Goal: Task Accomplishment & Management: Manage account settings

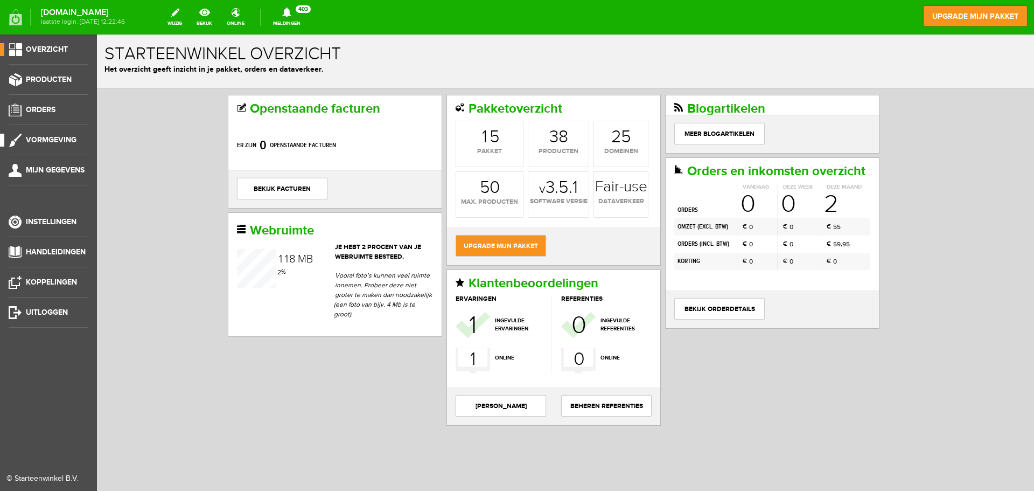
click at [54, 137] on span "Vormgeving" at bounding box center [51, 139] width 51 height 9
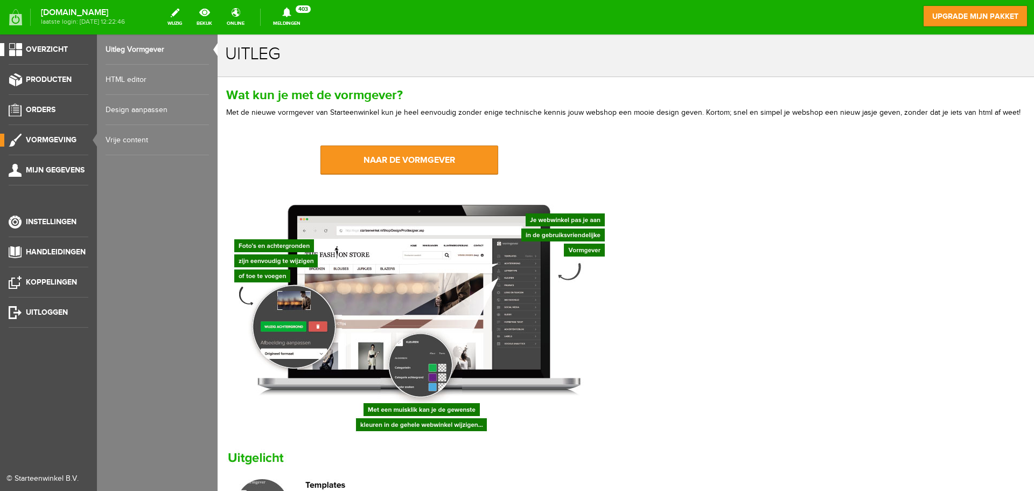
click at [51, 51] on span "Overzicht" at bounding box center [47, 49] width 42 height 9
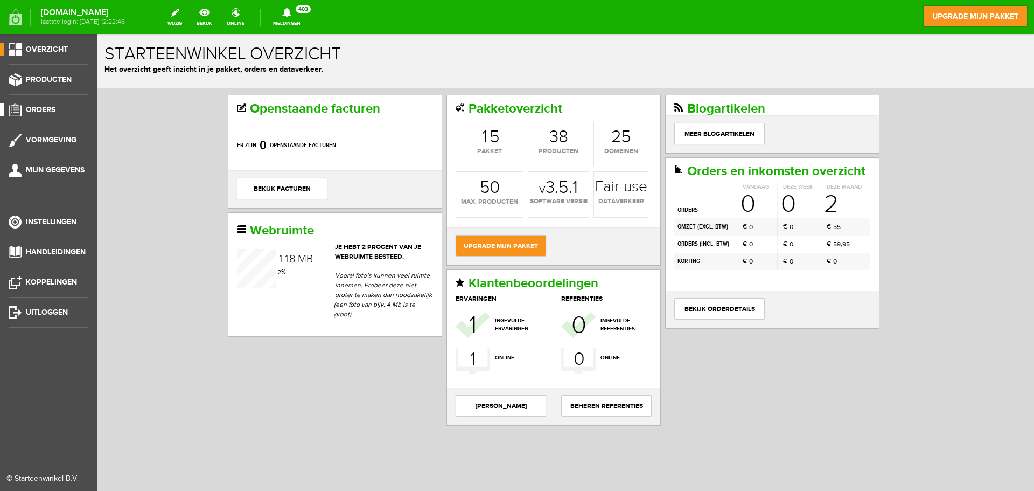
click at [44, 107] on span "Orders" at bounding box center [41, 109] width 30 height 9
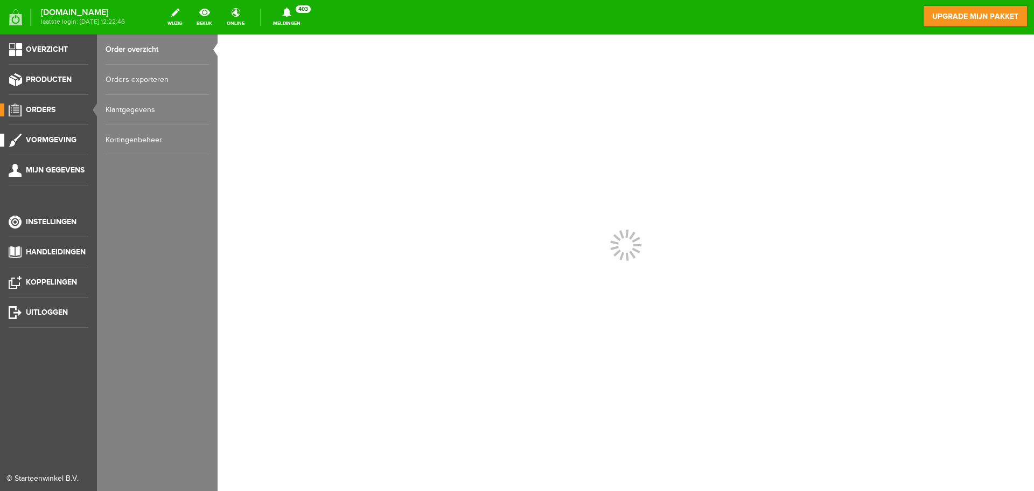
click at [54, 142] on span "Vormgeving" at bounding box center [51, 139] width 51 height 9
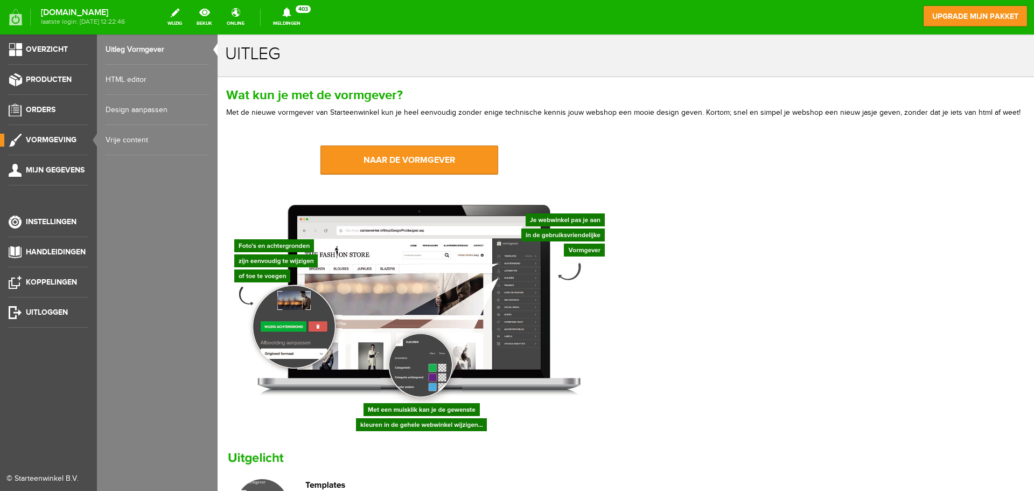
click at [131, 104] on link "Design aanpassen" at bounding box center [157, 110] width 103 height 30
click at [48, 108] on span "Orders" at bounding box center [41, 109] width 30 height 9
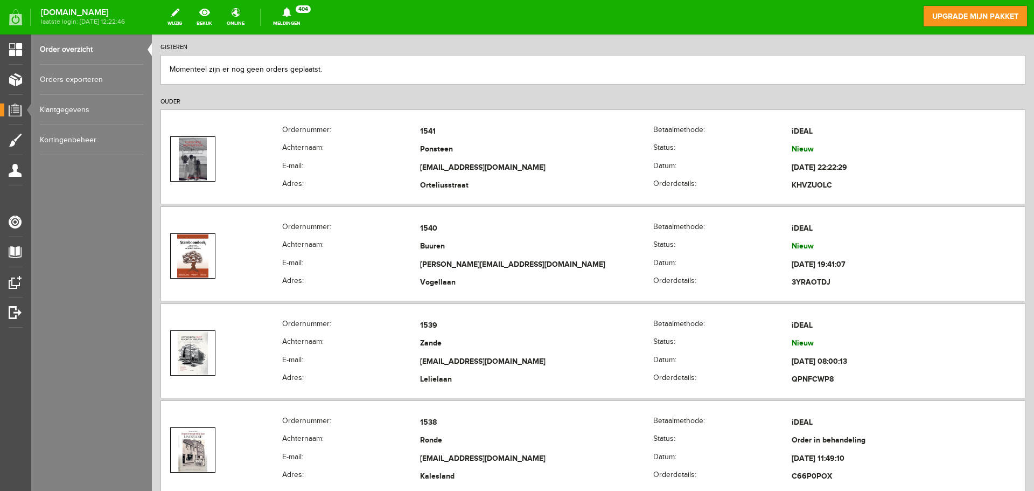
scroll to position [210, 0]
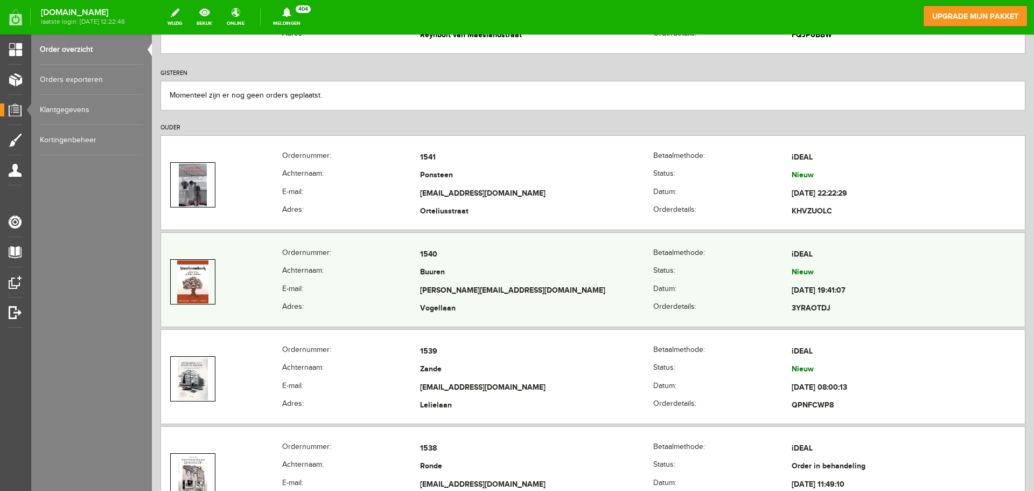
drag, startPoint x: 691, startPoint y: 275, endPoint x: 673, endPoint y: 281, distance: 18.6
click at [673, 281] on th "Status:" at bounding box center [722, 273] width 138 height 18
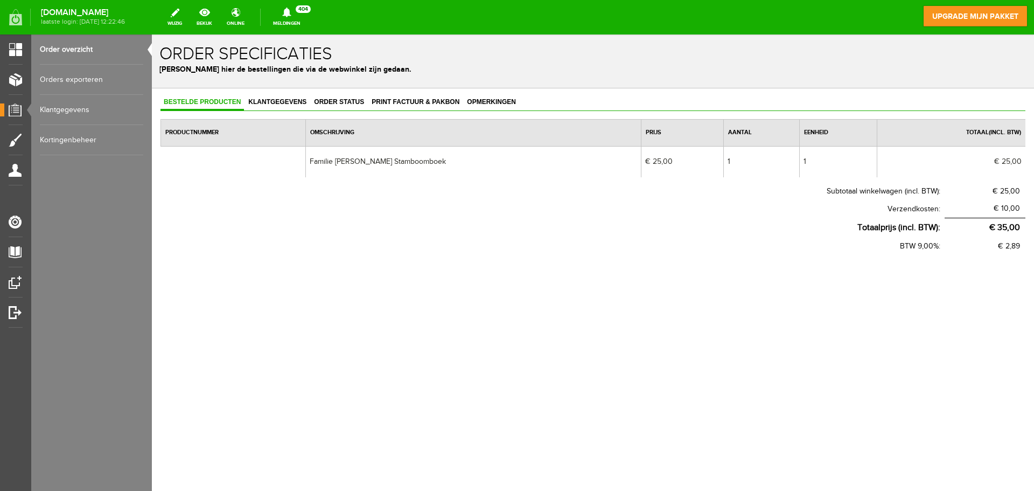
click at [331, 94] on div "Bestelde producten Klantgegevens Order status Print factuur & pakbon Opmerkinge…" at bounding box center [593, 209] width 882 height 242
click at [329, 97] on link "Order status" at bounding box center [339, 103] width 57 height 16
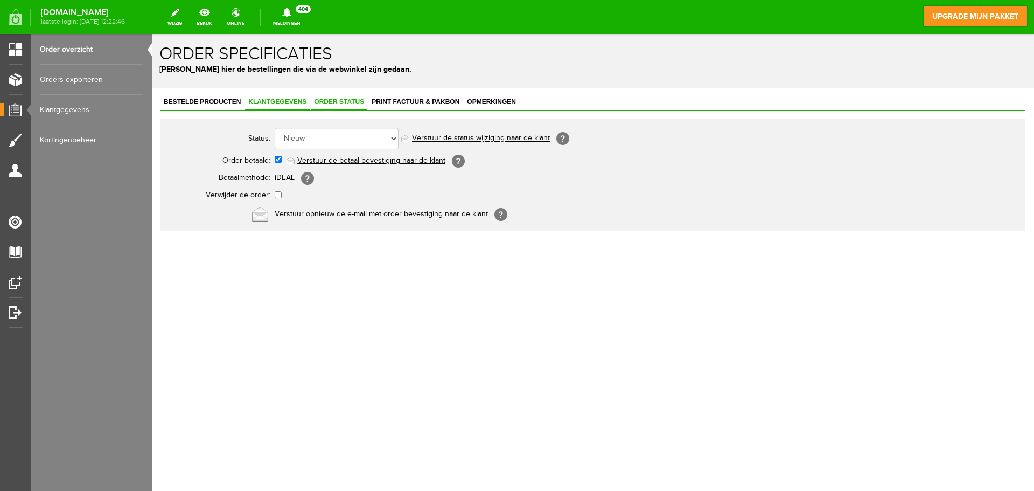
click at [293, 100] on span "Klantgegevens" at bounding box center [277, 102] width 65 height 8
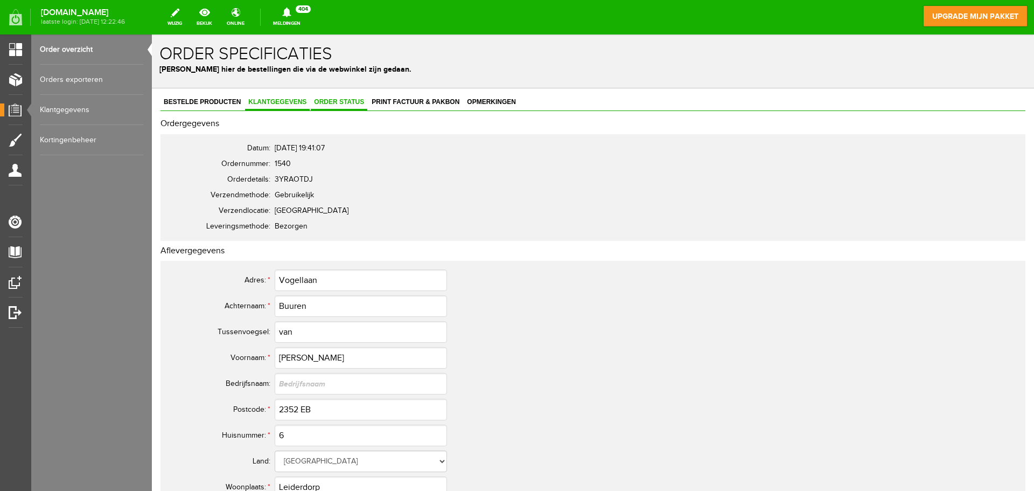
click at [337, 100] on span "Order status" at bounding box center [339, 102] width 57 height 8
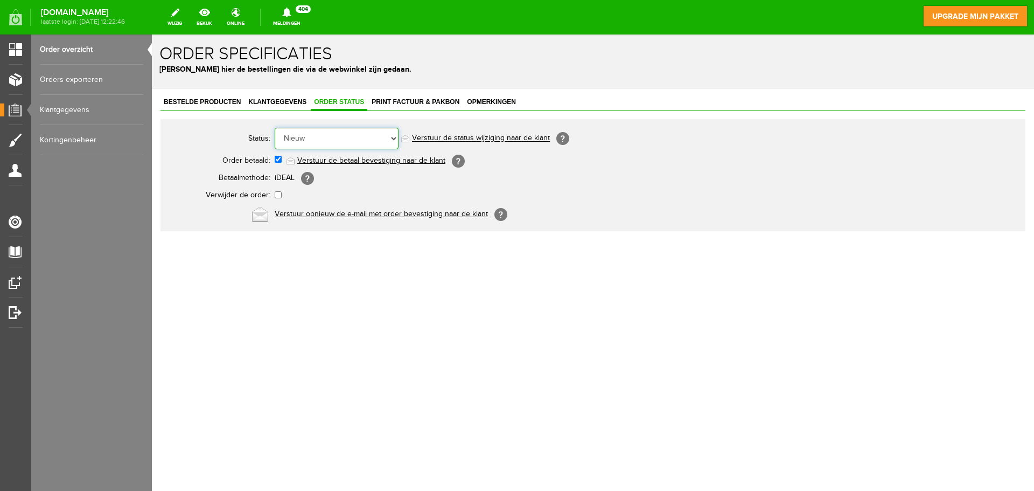
click at [394, 142] on select "Order niet afgerond Nieuw Order in behandeling Wacht op leverancier Wacht op be…" at bounding box center [337, 139] width 124 height 22
select select "6"
click at [275, 128] on select "Order niet afgerond Nieuw Order in behandeling Wacht op leverancier Wacht op be…" at bounding box center [337, 139] width 124 height 22
click at [76, 49] on link "Order overzicht" at bounding box center [91, 49] width 103 height 30
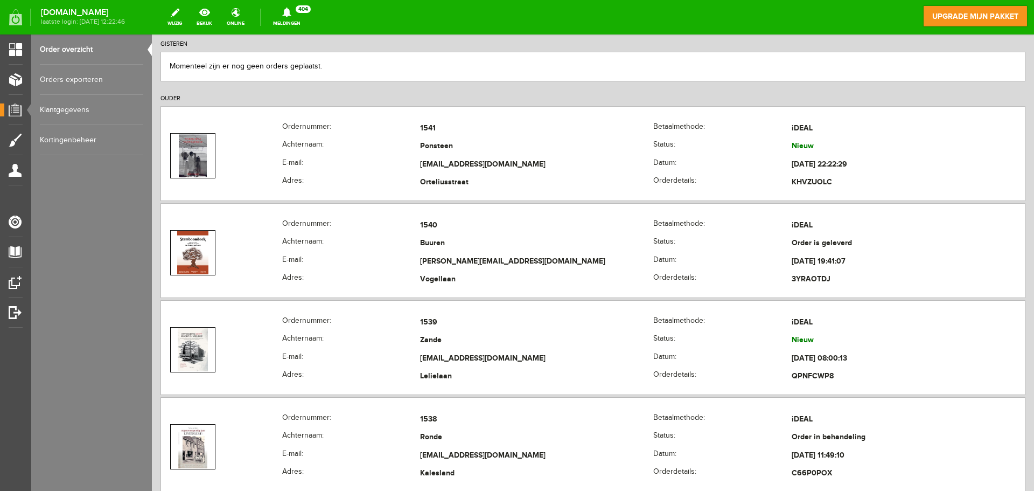
scroll to position [241, 0]
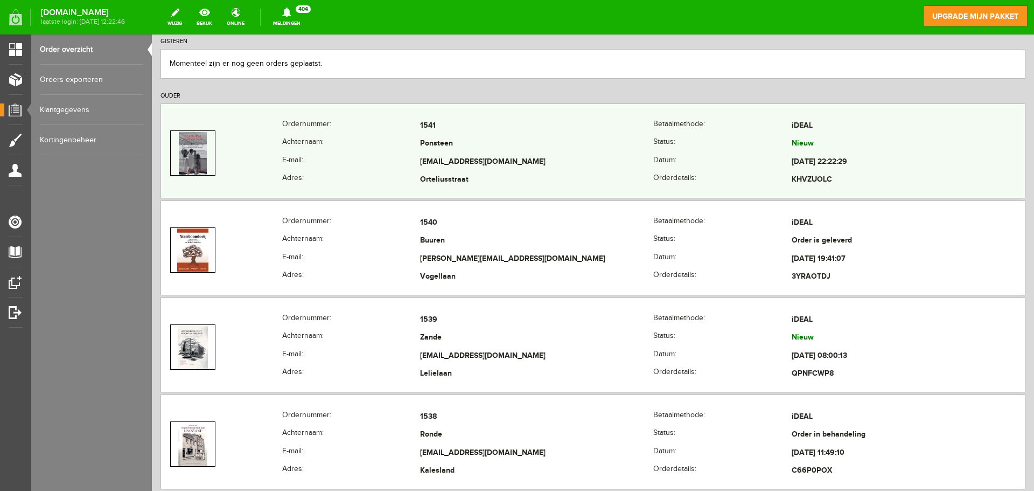
click at [540, 142] on td "Ponsteen" at bounding box center [536, 144] width 233 height 18
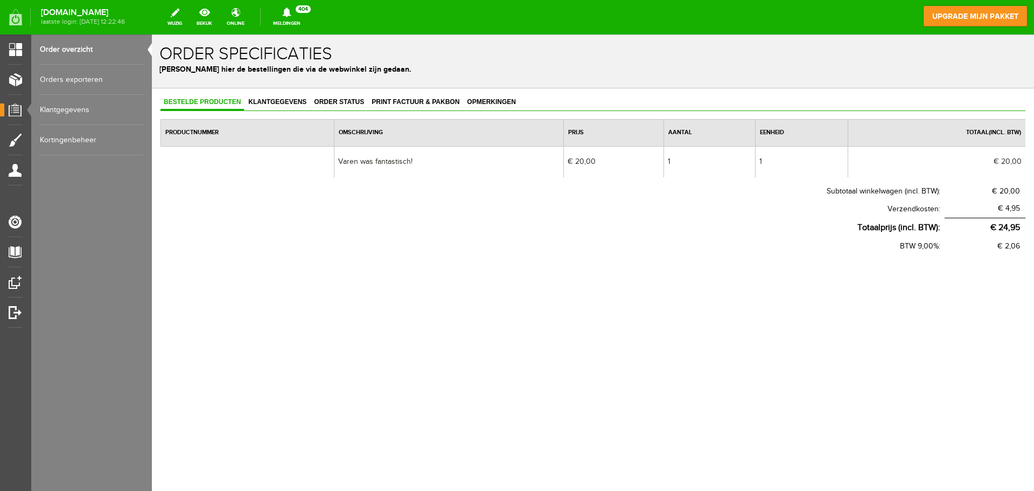
click at [73, 46] on link "Order overzicht" at bounding box center [91, 49] width 103 height 30
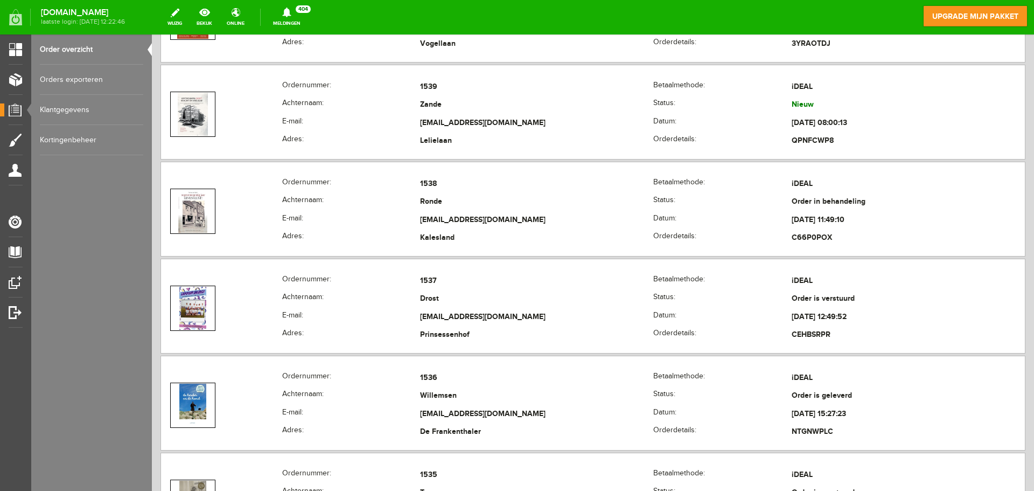
scroll to position [477, 0]
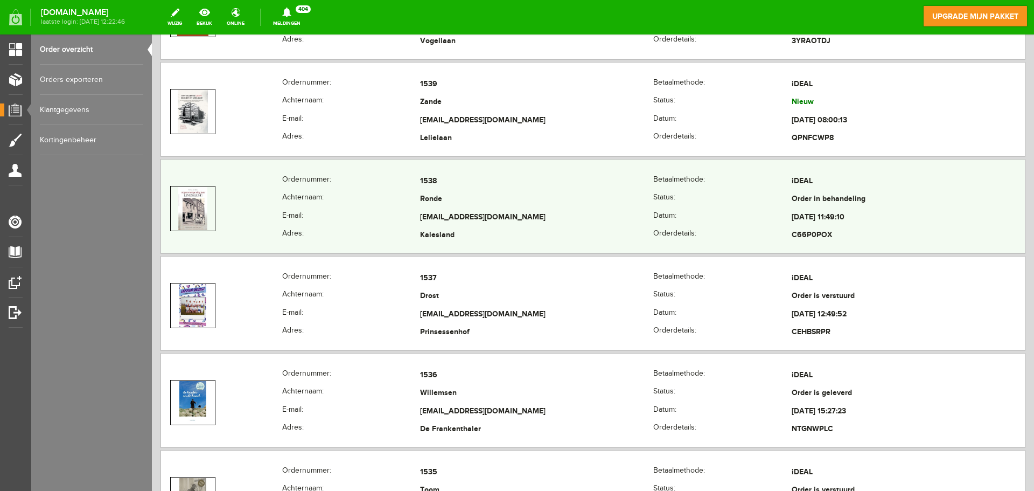
click at [549, 205] on td "Ronde" at bounding box center [536, 200] width 233 height 18
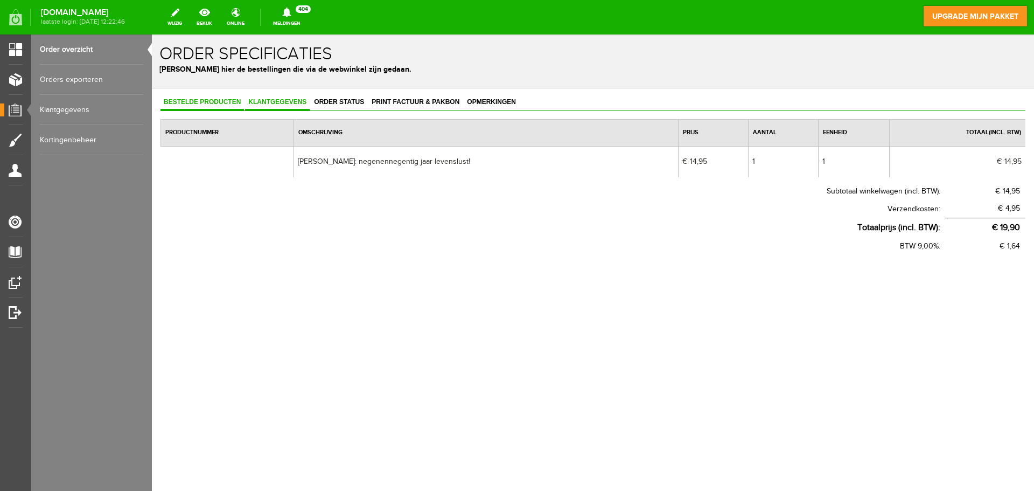
click at [287, 101] on span "Klantgegevens" at bounding box center [277, 102] width 65 height 8
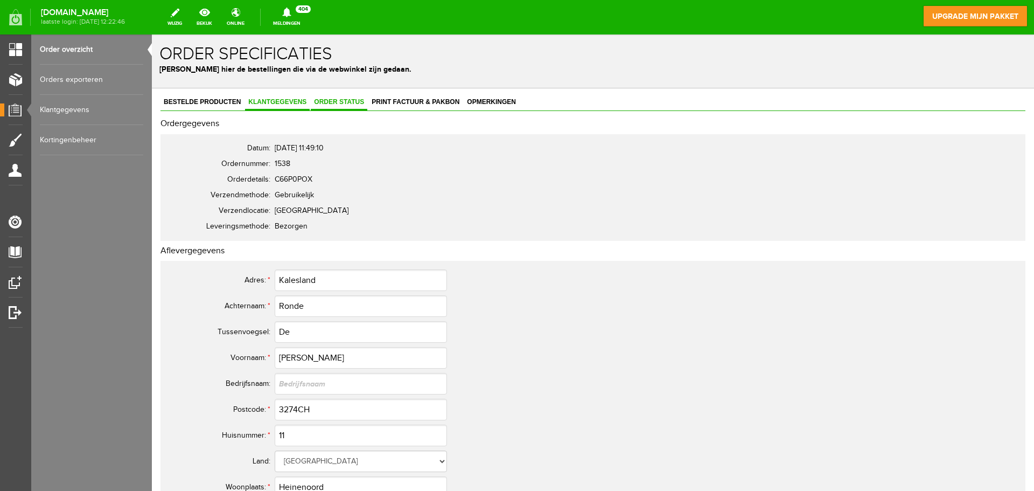
click at [327, 103] on span "Order status" at bounding box center [339, 102] width 57 height 8
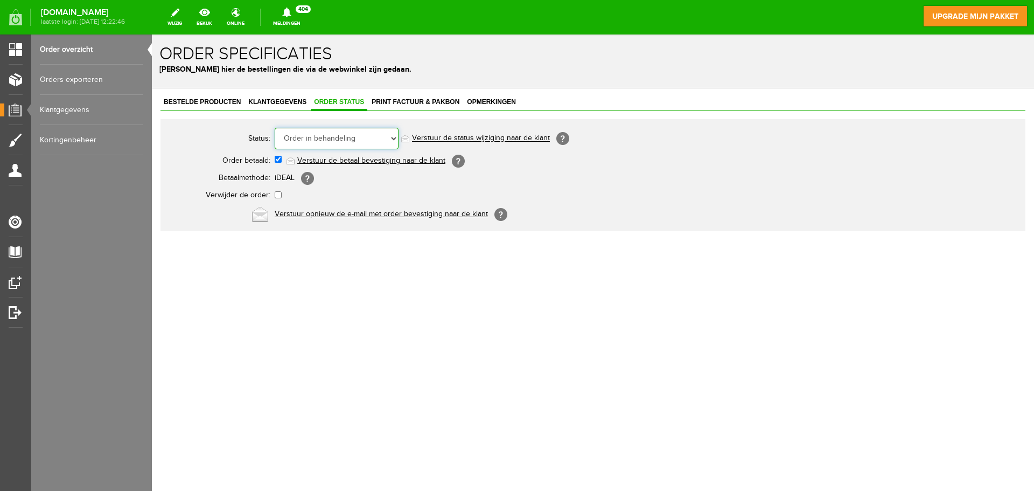
click at [370, 136] on select "Order niet afgerond Nieuw Order in behandeling Wacht op leverancier Wacht op be…" at bounding box center [337, 139] width 124 height 22
select select "5"
click at [275, 128] on select "Order niet afgerond Nieuw Order in behandeling Wacht op leverancier Wacht op be…" at bounding box center [337, 139] width 124 height 22
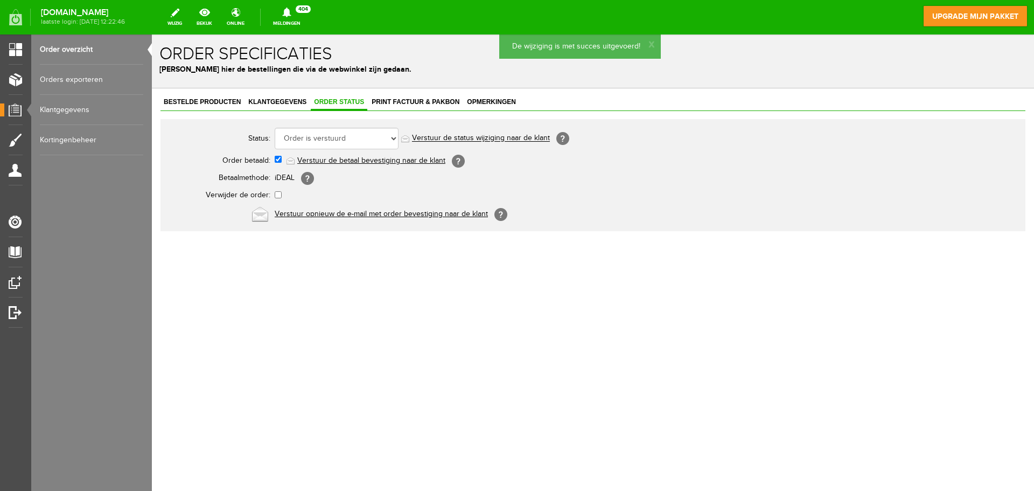
click at [78, 50] on link "Order overzicht" at bounding box center [91, 49] width 103 height 30
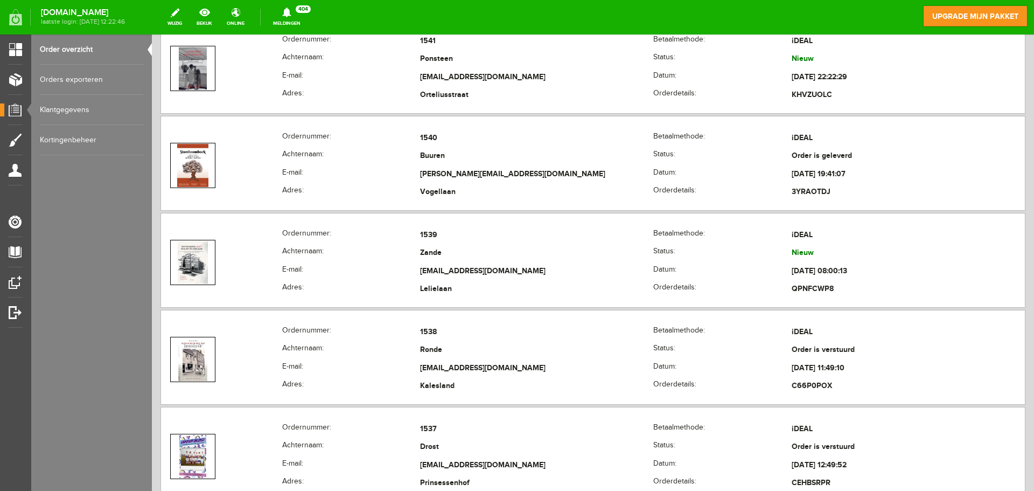
scroll to position [329, 0]
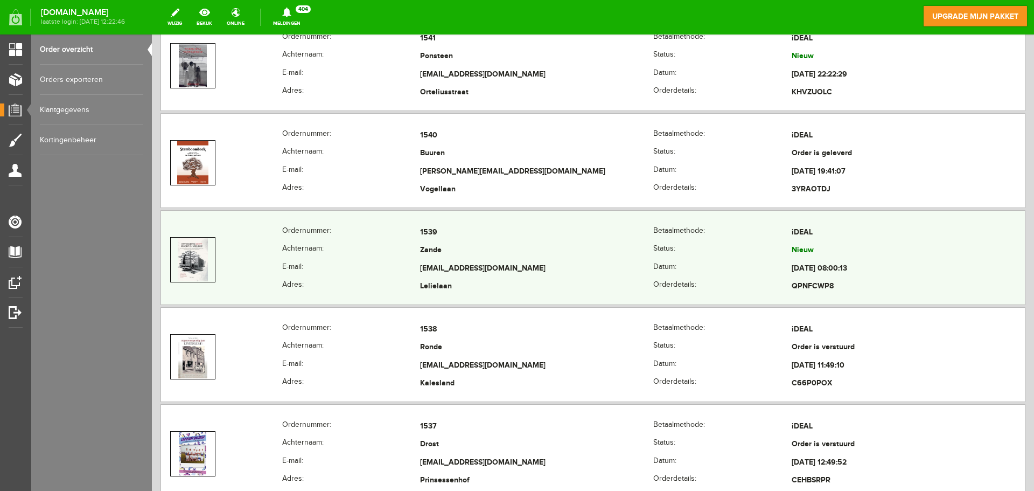
click at [489, 238] on td "1539" at bounding box center [536, 233] width 233 height 18
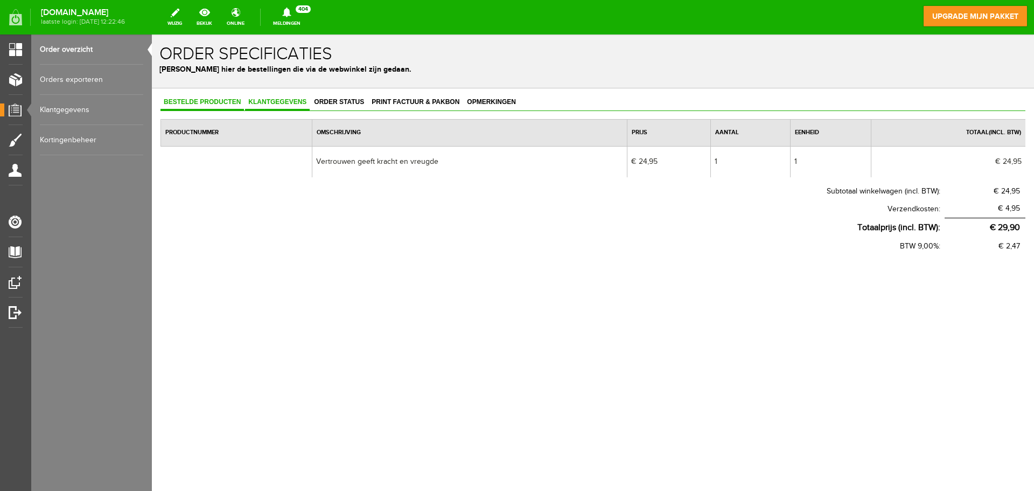
click at [276, 103] on span "Klantgegevens" at bounding box center [277, 102] width 65 height 8
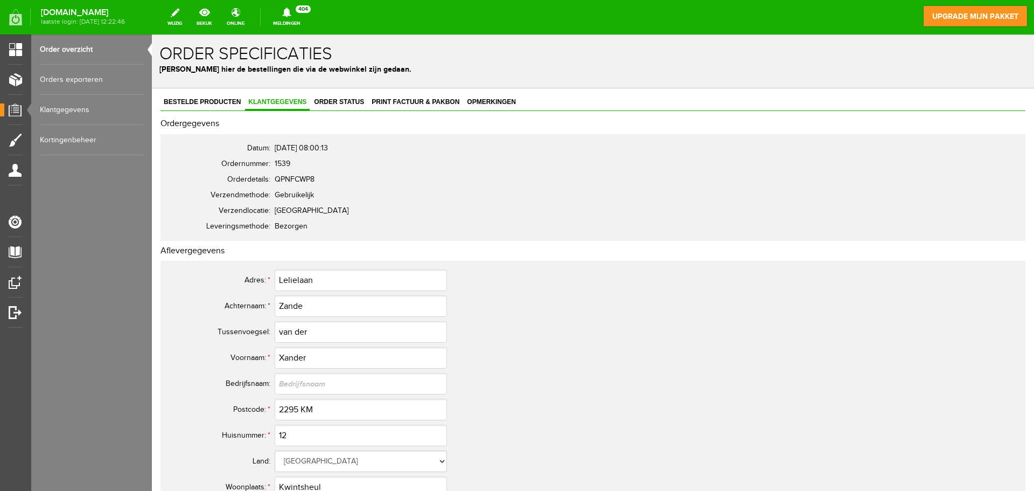
click at [75, 50] on link "Order overzicht" at bounding box center [91, 49] width 103 height 30
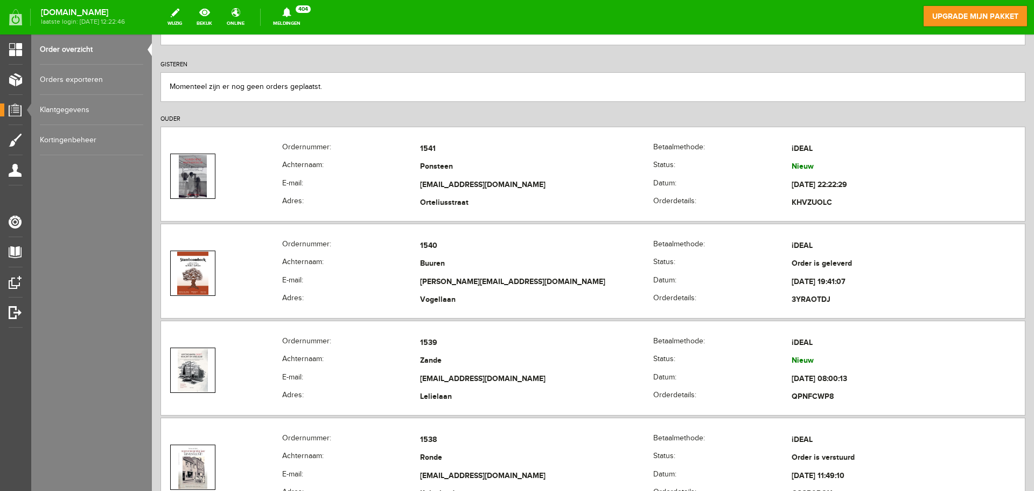
scroll to position [299, 0]
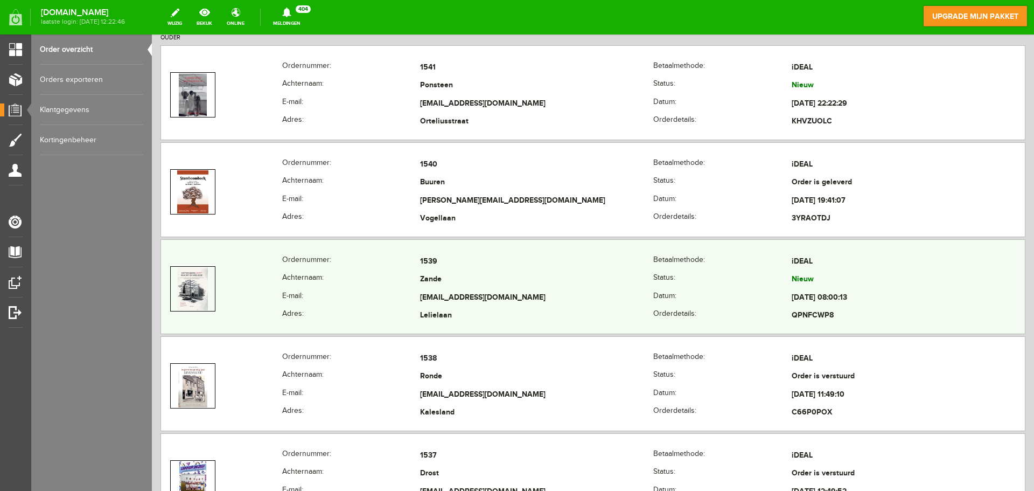
click at [468, 280] on td "Zande" at bounding box center [536, 280] width 233 height 18
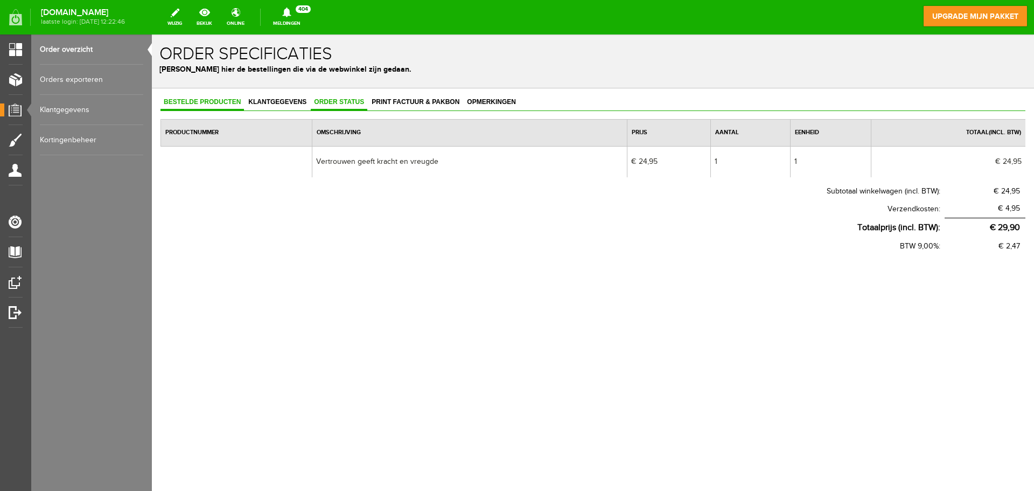
click at [350, 103] on span "Order status" at bounding box center [339, 102] width 57 height 8
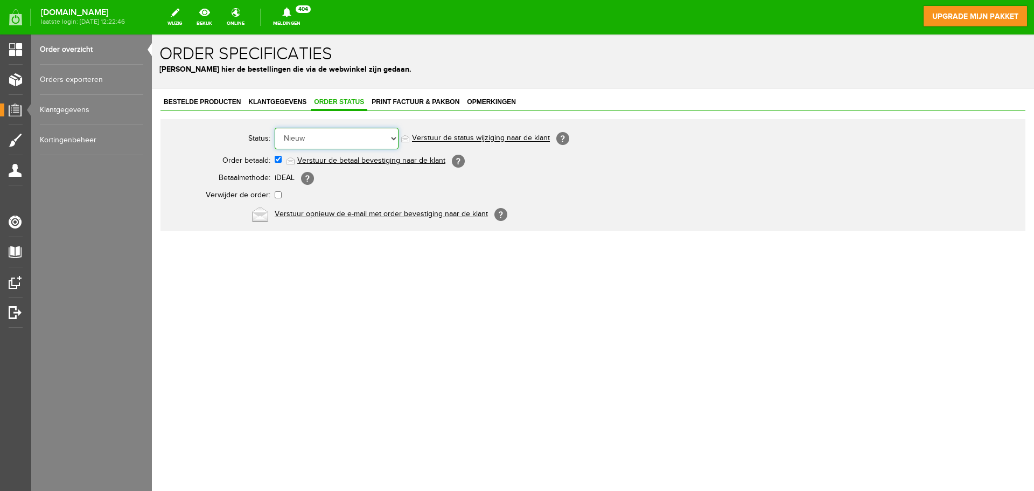
click at [376, 136] on select "Order niet afgerond Nieuw Order in behandeling Wacht op leverancier Wacht op be…" at bounding box center [337, 139] width 124 height 22
select select "13"
click at [275, 128] on select "Order niet afgerond Nieuw Order in behandeling Wacht op leverancier Wacht op be…" at bounding box center [337, 139] width 124 height 22
click at [88, 47] on link "Order overzicht" at bounding box center [91, 49] width 103 height 30
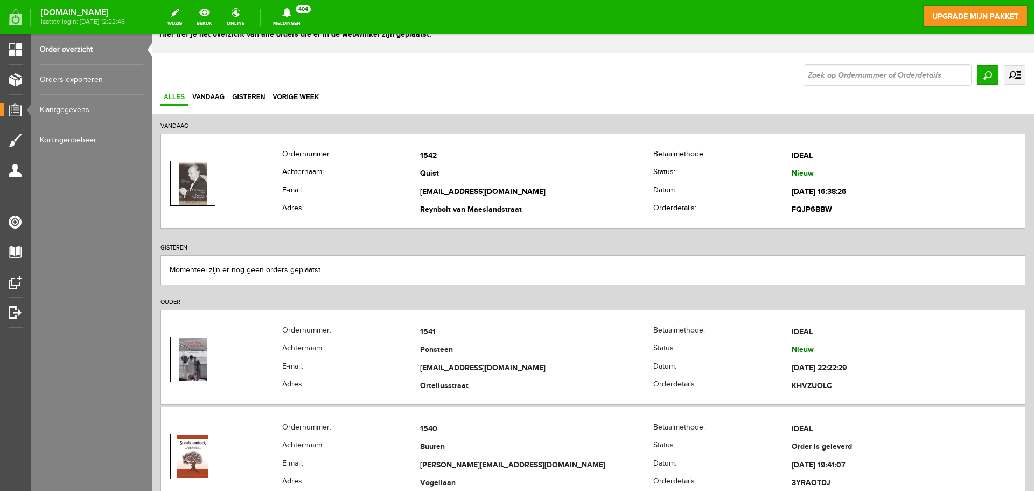
scroll to position [29, 0]
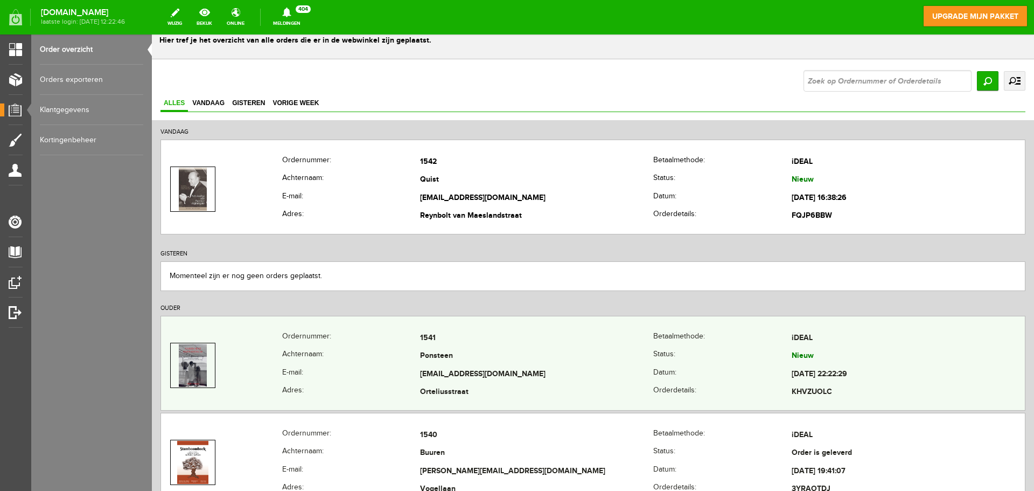
click at [497, 353] on td "Ponsteen" at bounding box center [536, 356] width 233 height 18
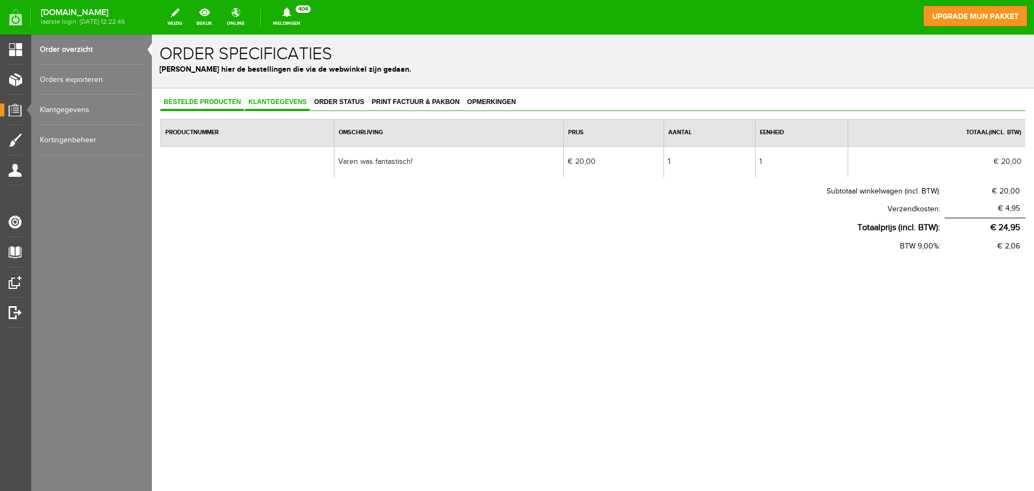
click at [287, 101] on span "Klantgegevens" at bounding box center [277, 102] width 65 height 8
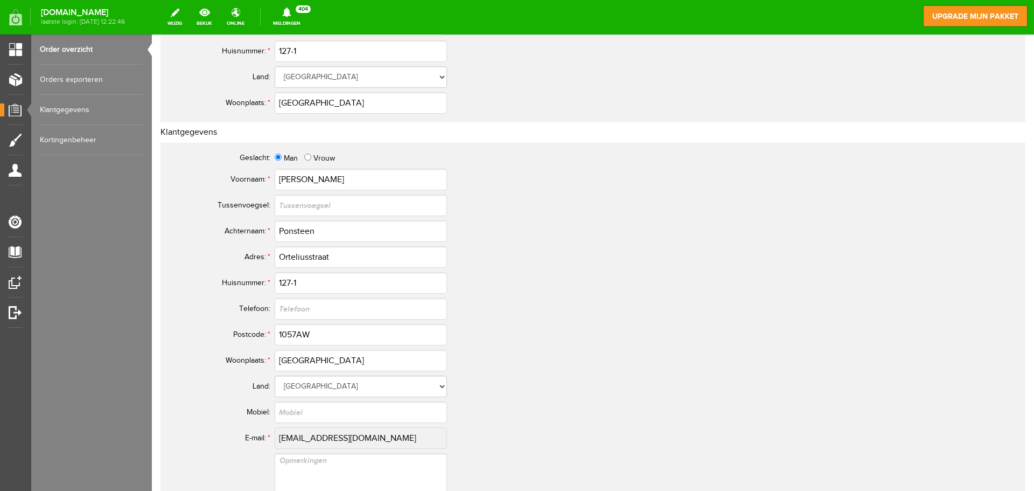
scroll to position [440, 0]
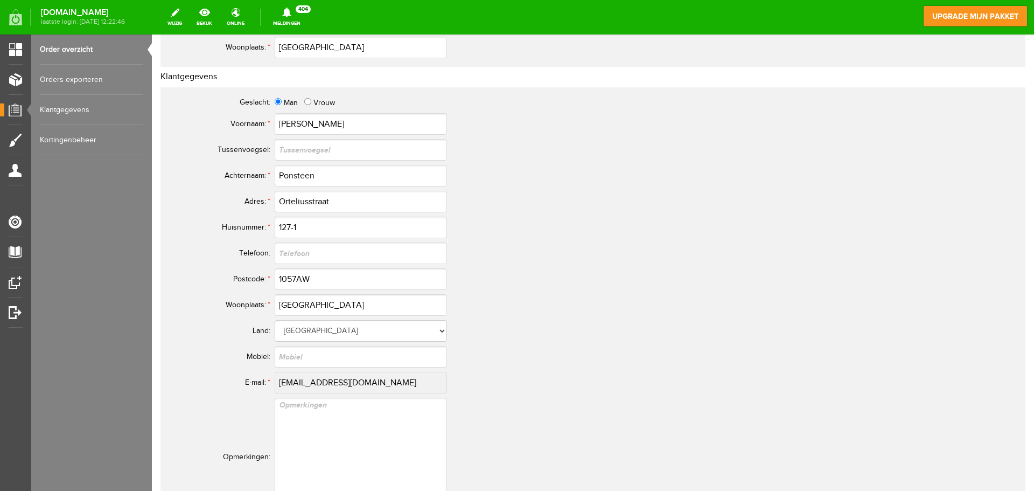
click at [262, 384] on tr "E-mail: * mail@tomasponsteen.com" at bounding box center [425, 382] width 517 height 26
click at [567, 238] on td "127-1" at bounding box center [479, 227] width 409 height 26
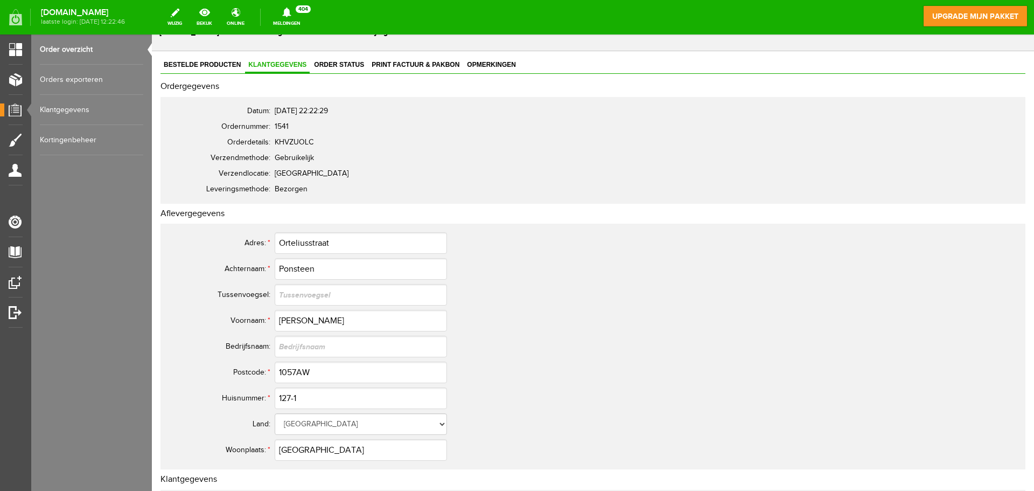
scroll to position [0, 0]
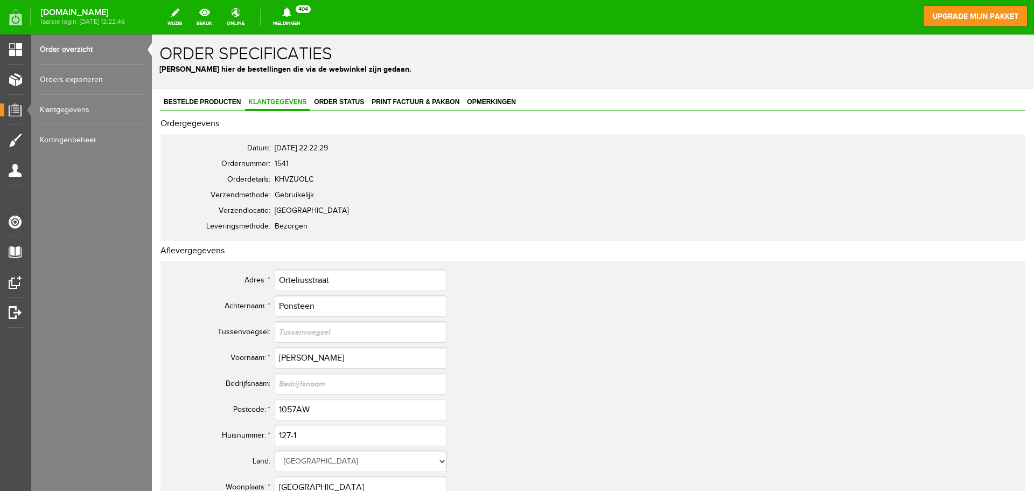
click at [75, 46] on link "Order overzicht" at bounding box center [91, 49] width 103 height 30
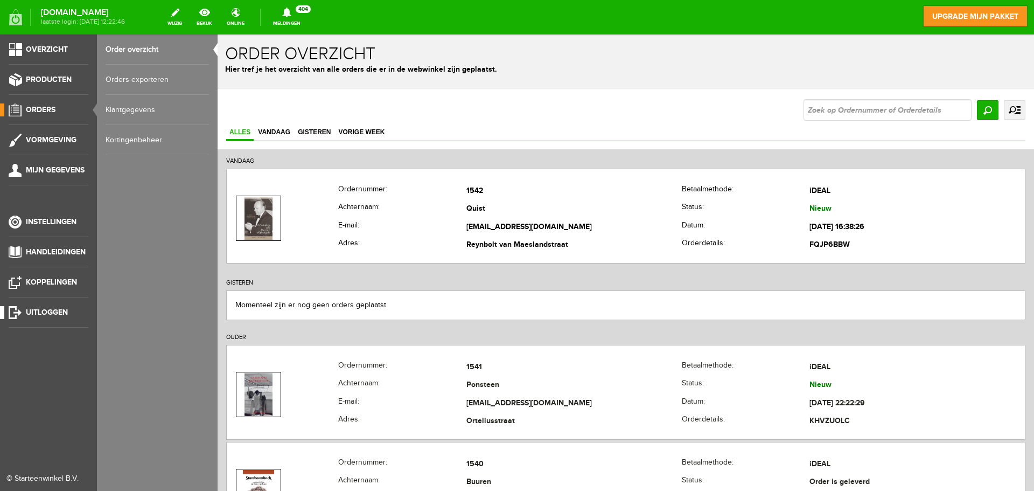
click at [44, 311] on span "Uitloggen" at bounding box center [47, 312] width 42 height 9
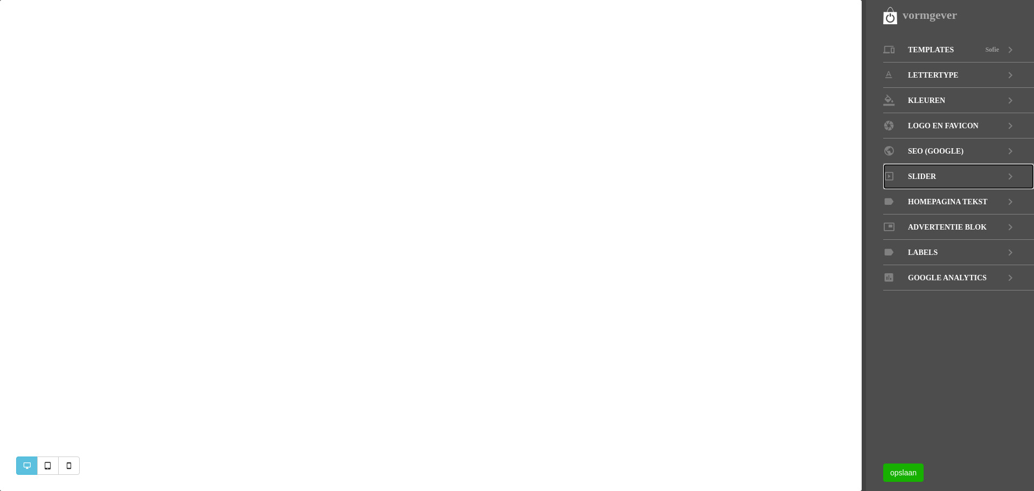
click at [1011, 173] on icon at bounding box center [1010, 176] width 13 height 25
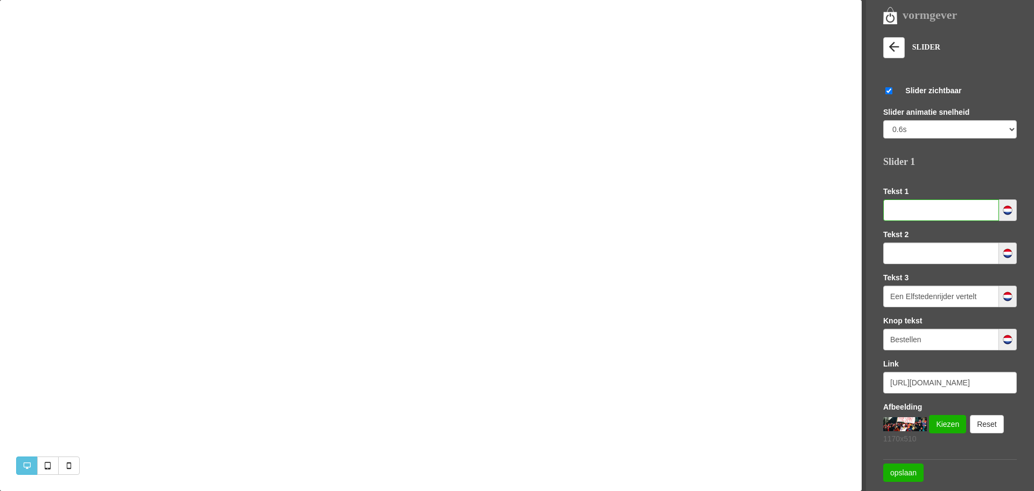
click at [946, 213] on input "text" at bounding box center [941, 210] width 116 height 22
type input "Vertrouwen geeft kracht en vreugde"
click at [982, 296] on input "Een Elfstedenrijder vertelt" at bounding box center [941, 296] width 116 height 22
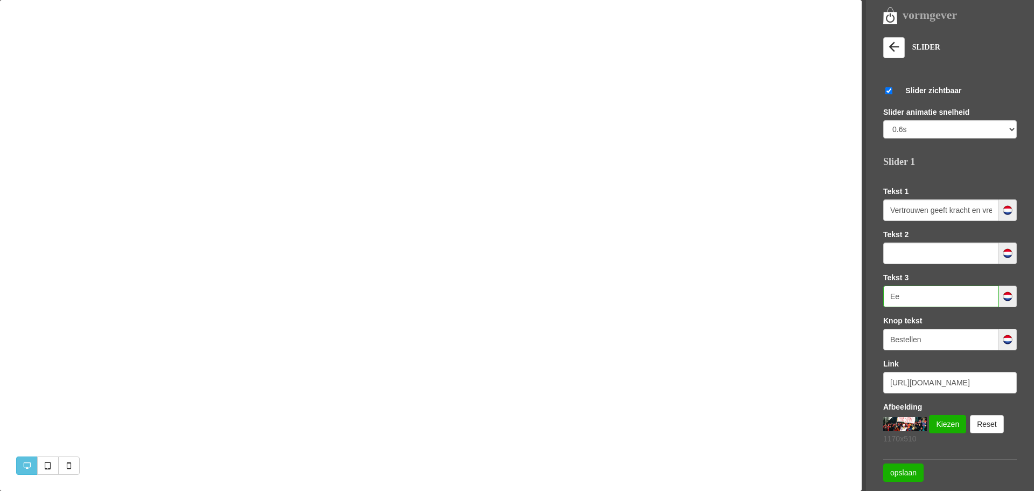
type input "E"
type input "Vanaf [DATE] verkrijgbaar"
click at [939, 381] on input "[URL][DOMAIN_NAME]" at bounding box center [950, 383] width 134 height 22
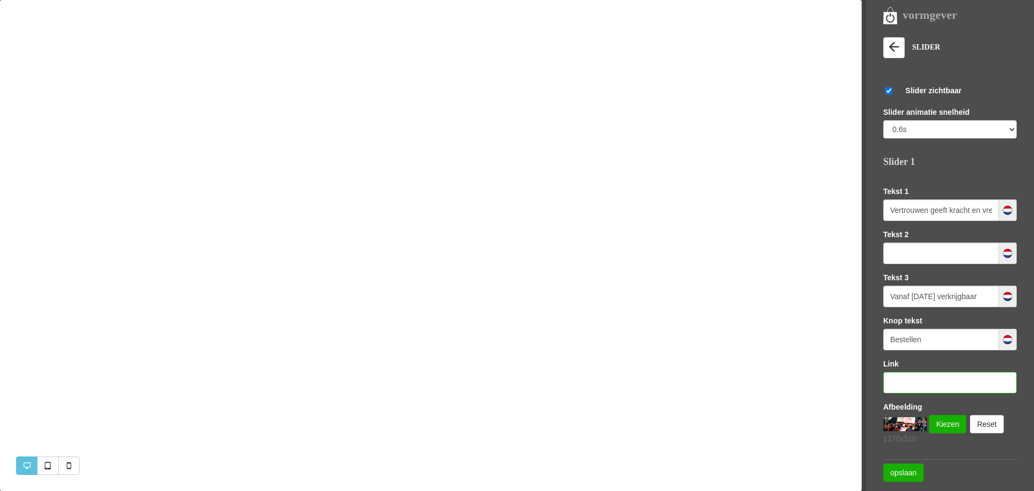
paste input "[URL][DOMAIN_NAME]"
type input "[URL][DOMAIN_NAME]"
click at [894, 417] on img at bounding box center [905, 424] width 44 height 14
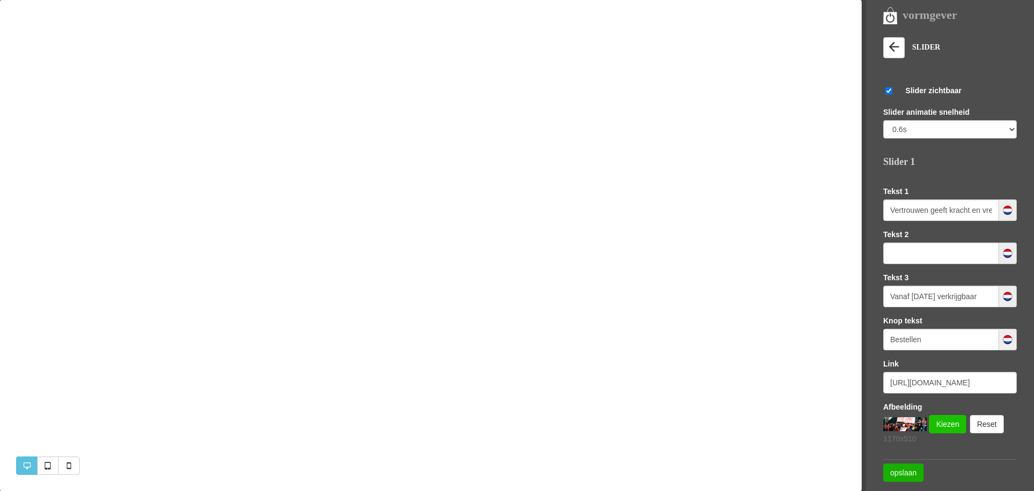
click at [958, 424] on link "Kiezen" at bounding box center [947, 424] width 37 height 18
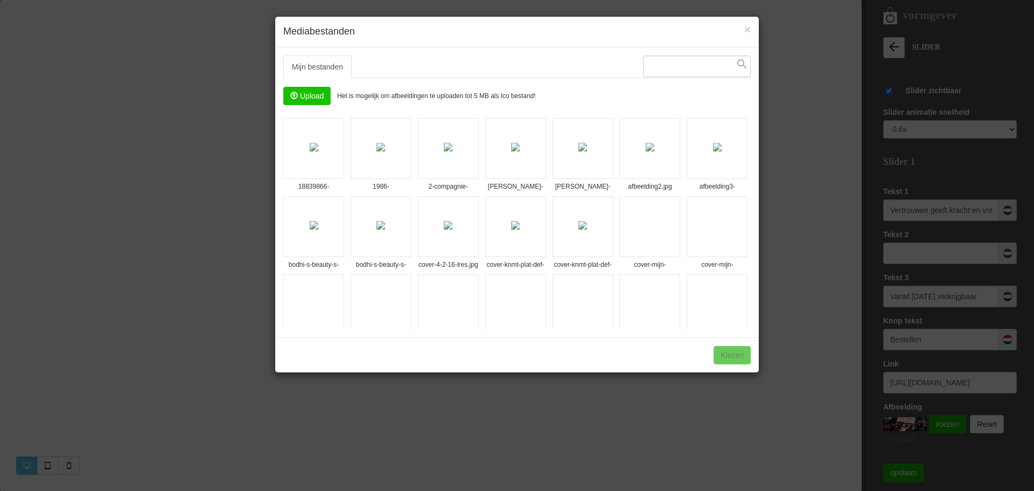
click at [315, 93] on input "file" at bounding box center [307, 95] width 46 height 17
click at [315, 92] on input "file" at bounding box center [307, 95] width 46 height 17
click at [587, 229] on img at bounding box center [582, 225] width 9 height 9
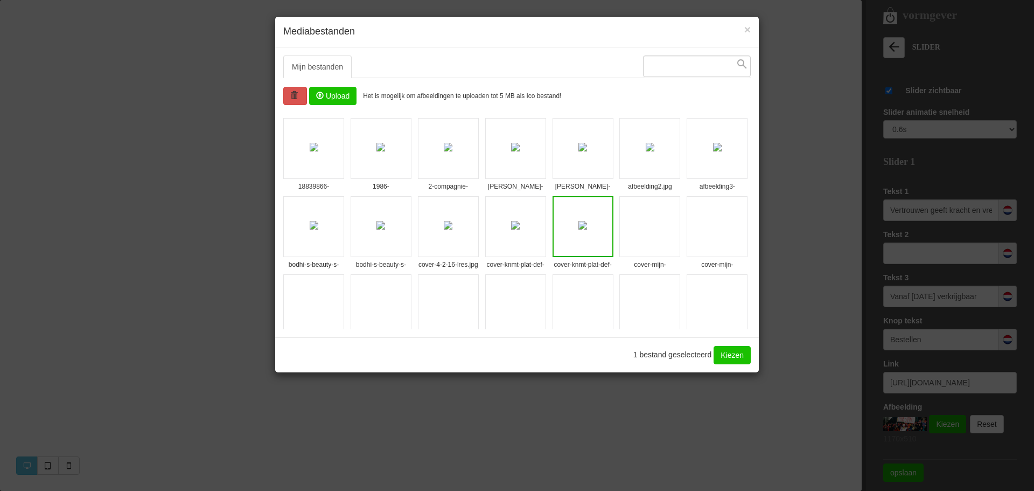
click at [727, 351] on link "Kiezen" at bounding box center [732, 355] width 37 height 18
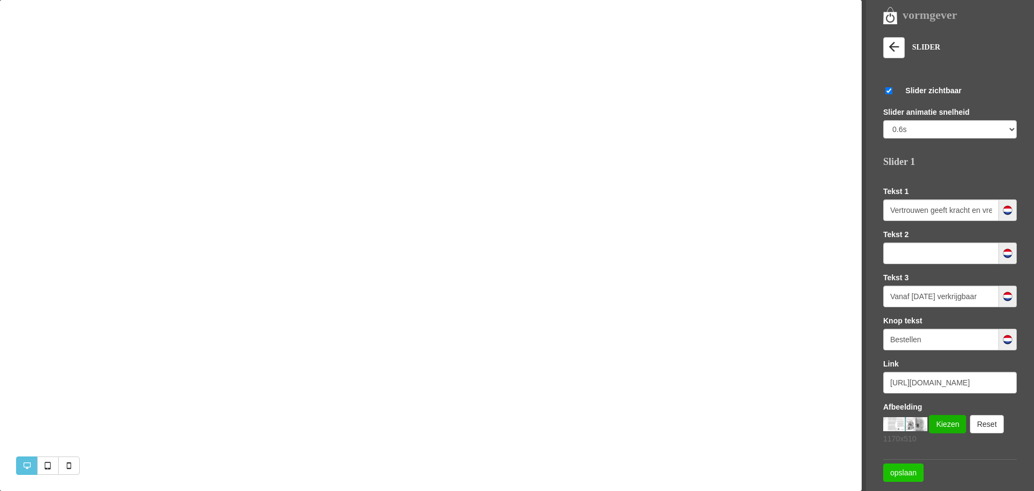
click at [903, 471] on link "opslaan" at bounding box center [903, 472] width 40 height 18
click at [986, 296] on input "Vanaf [DATE] verkrijgbaar" at bounding box center [941, 296] width 116 height 22
click at [915, 469] on link "opslaan" at bounding box center [903, 472] width 40 height 18
click at [1000, 127] on select "0.6s 1s 3s 5s" at bounding box center [950, 129] width 134 height 18
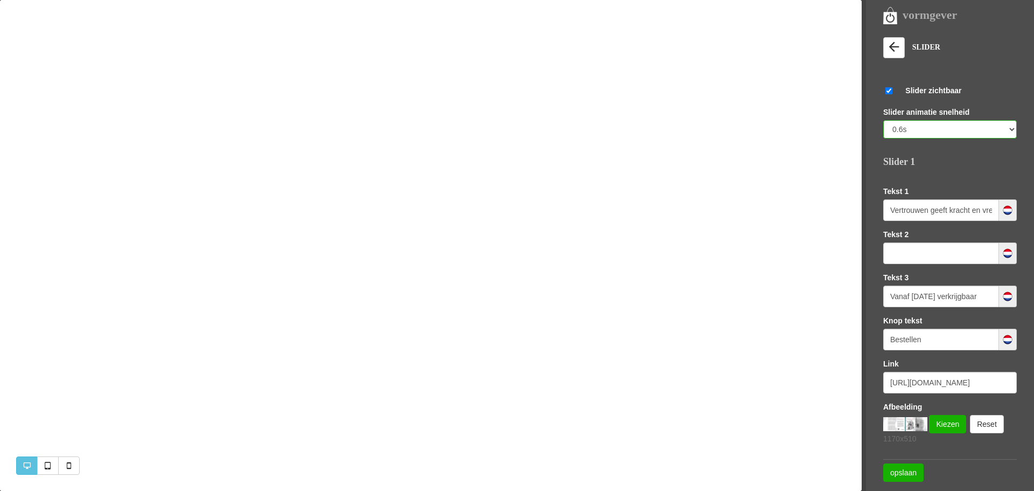
select select "3000"
click at [883, 120] on select "0.6s 1s 3s 5s" at bounding box center [950, 129] width 134 height 18
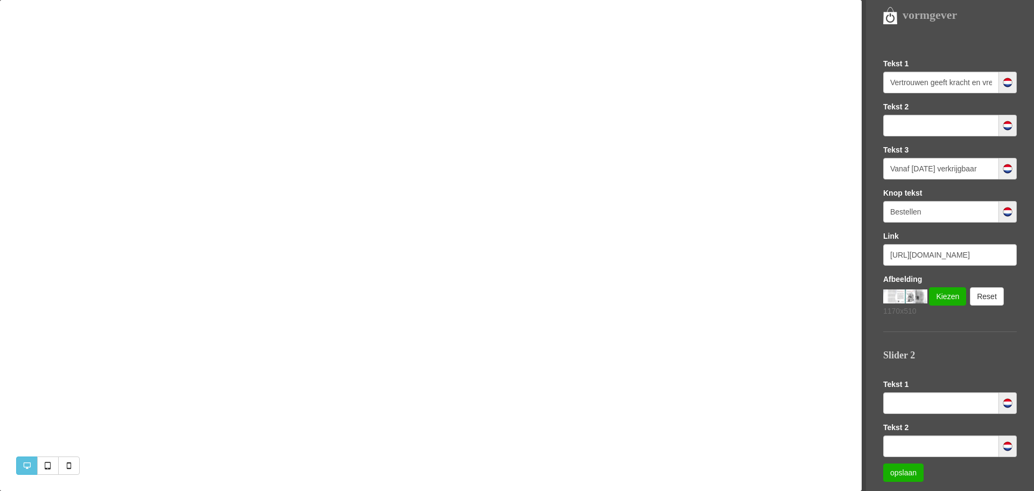
scroll to position [130, 0]
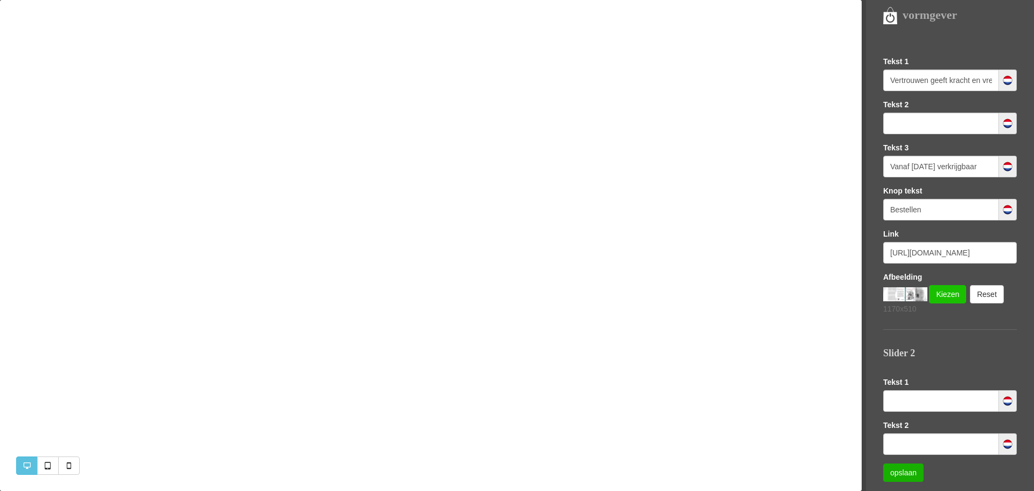
click at [951, 289] on link "Kiezen" at bounding box center [947, 294] width 37 height 18
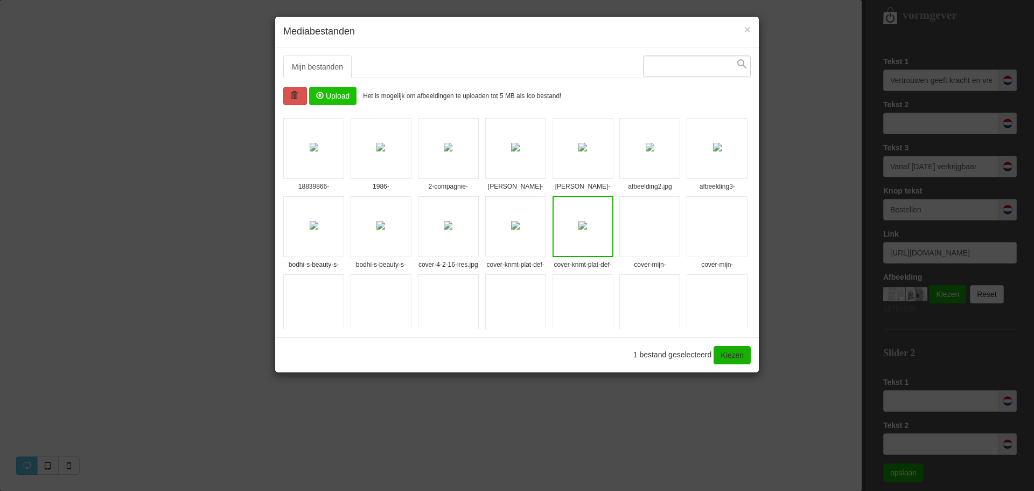
click at [520, 228] on img at bounding box center [515, 225] width 9 height 9
click at [725, 349] on link "Kiezen" at bounding box center [732, 355] width 37 height 18
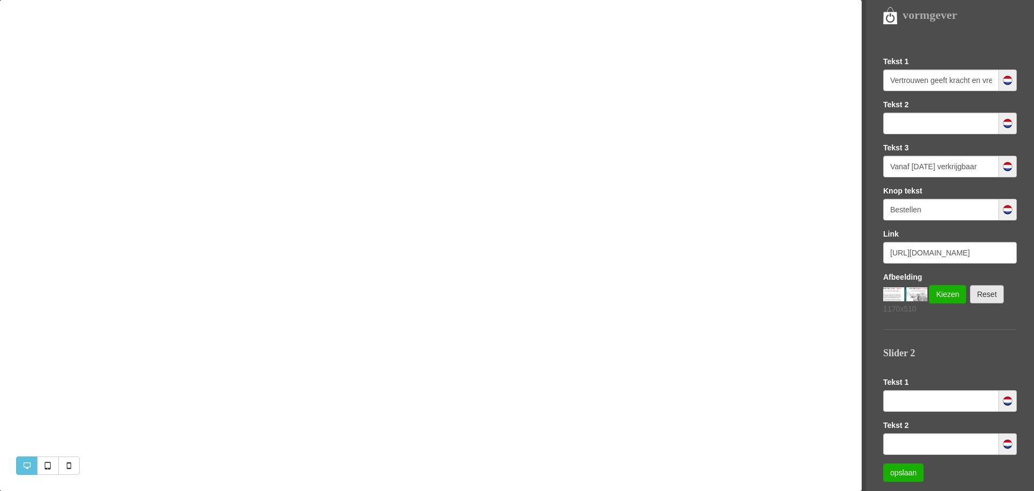
click at [985, 292] on link "Reset" at bounding box center [987, 294] width 34 height 18
click at [930, 290] on link "Kiezen" at bounding box center [936, 294] width 37 height 18
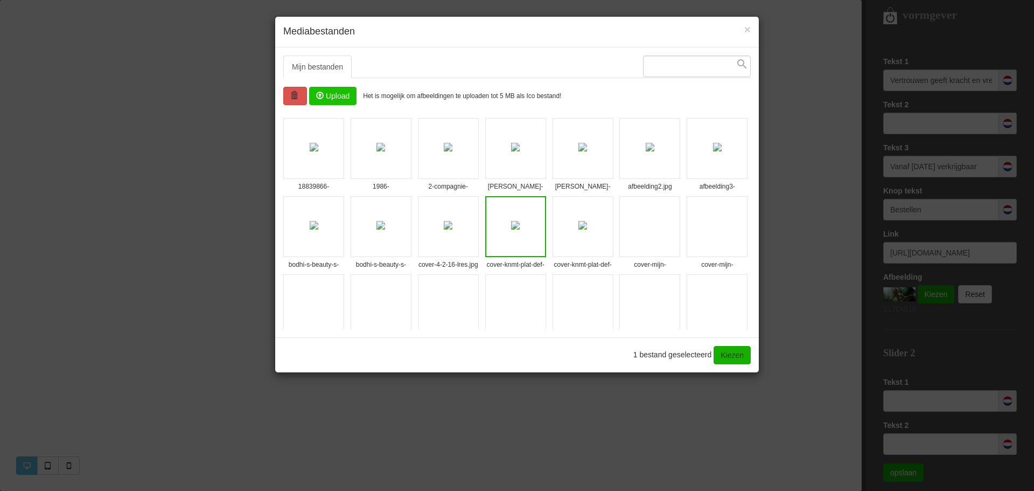
click at [587, 228] on img at bounding box center [582, 225] width 9 height 9
click at [727, 351] on link "Kiezen" at bounding box center [732, 355] width 37 height 18
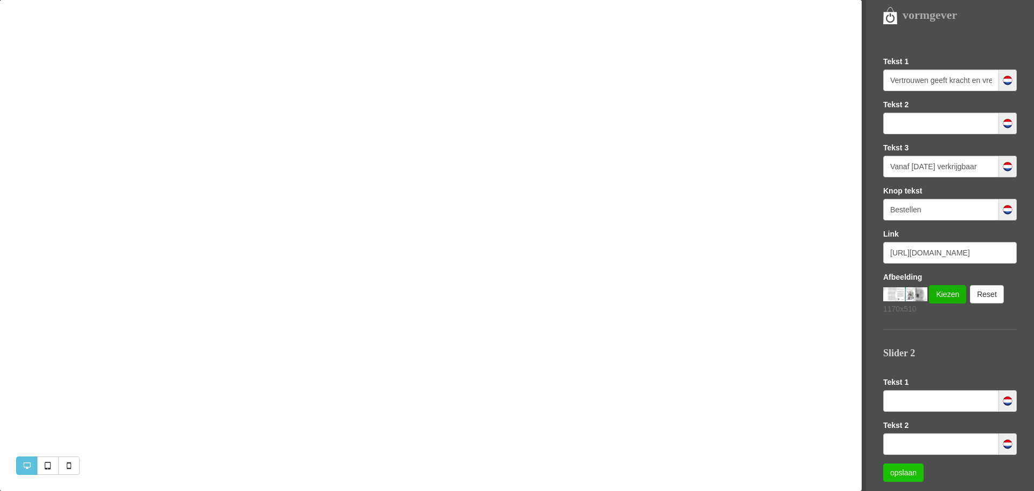
click at [896, 470] on link "opslaan" at bounding box center [903, 472] width 40 height 18
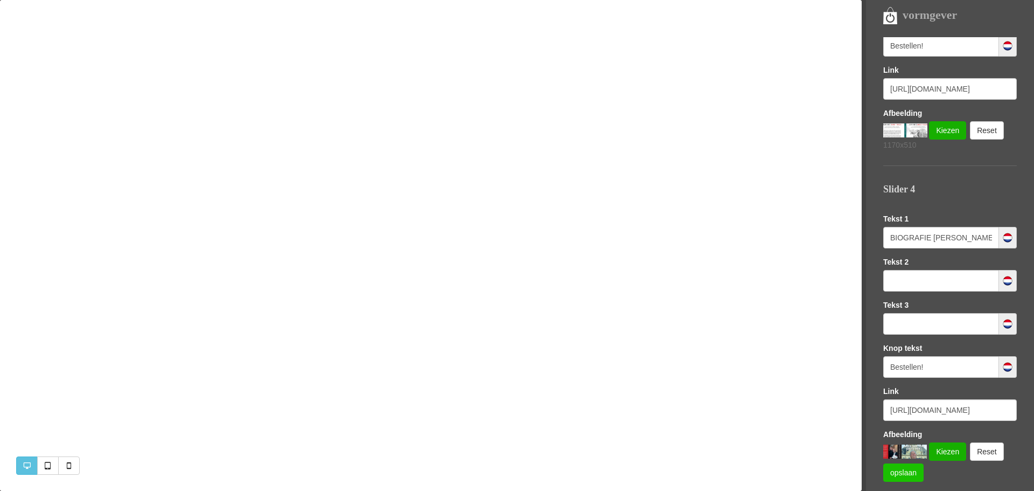
scroll to position [951, 0]
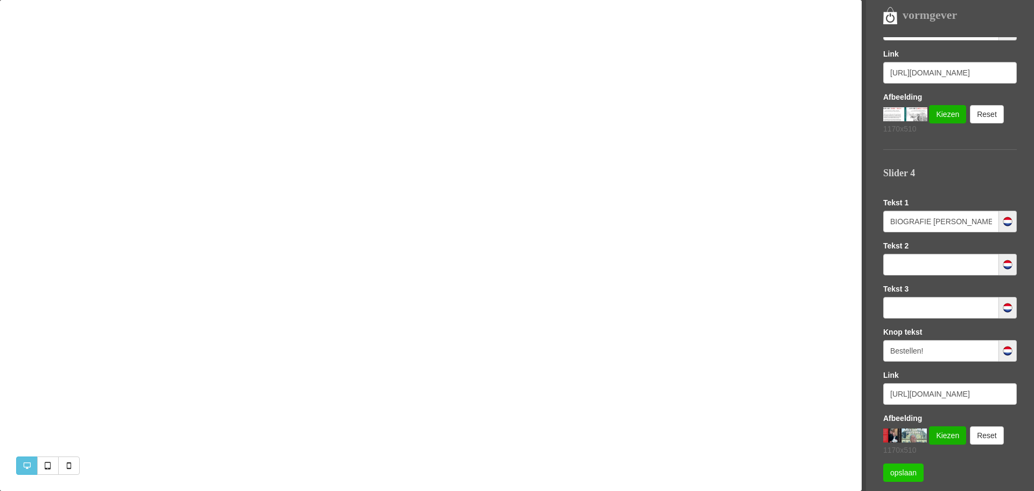
click at [898, 472] on link "opslaan" at bounding box center [903, 472] width 40 height 18
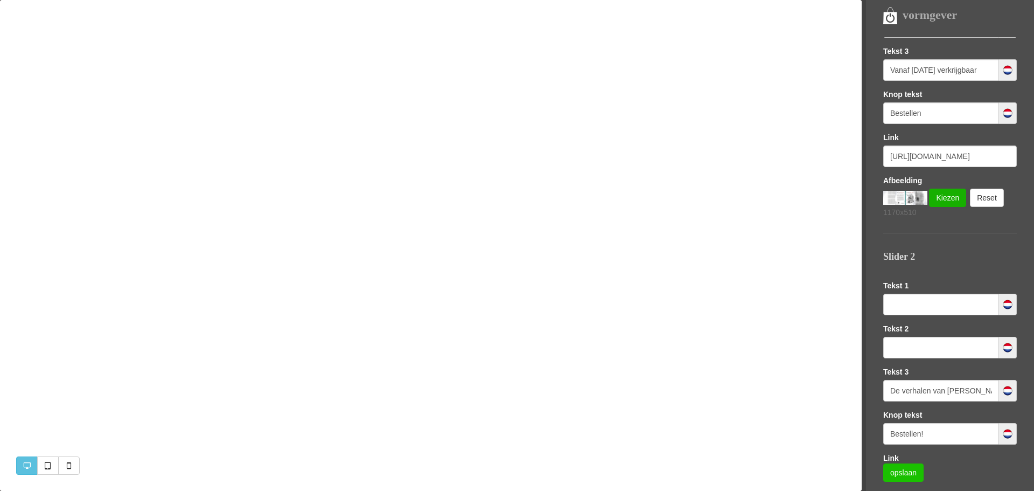
scroll to position [227, 0]
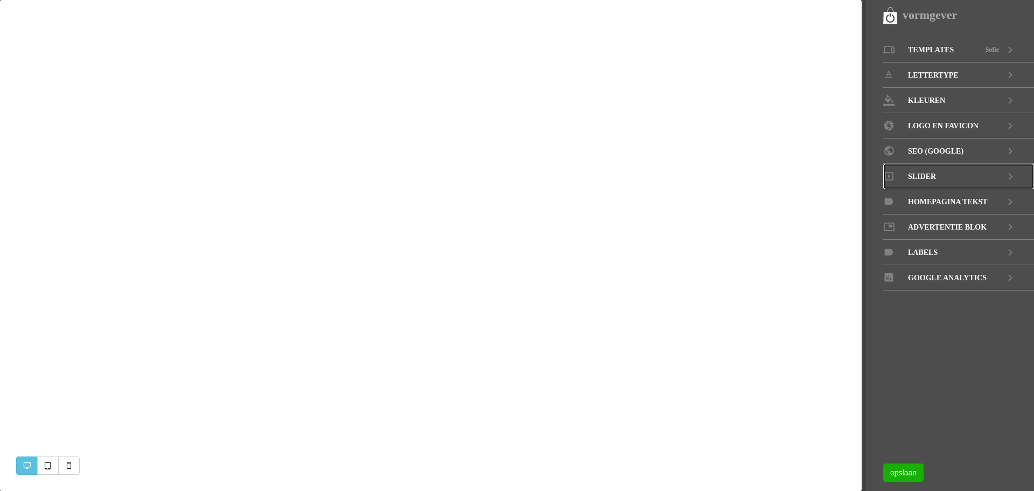
click at [1009, 175] on icon at bounding box center [1010, 176] width 13 height 25
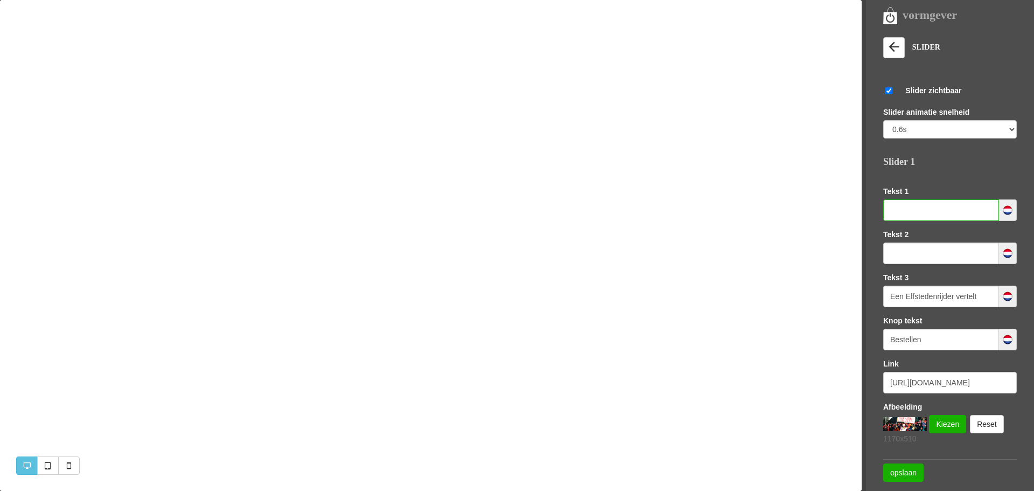
click at [936, 217] on input "text" at bounding box center [941, 210] width 116 height 22
click at [959, 387] on input "[URL][DOMAIN_NAME]" at bounding box center [950, 383] width 134 height 22
click at [945, 206] on input "text" at bounding box center [941, 210] width 116 height 22
type input "Vertrouwen geeft kracht en vreugde"
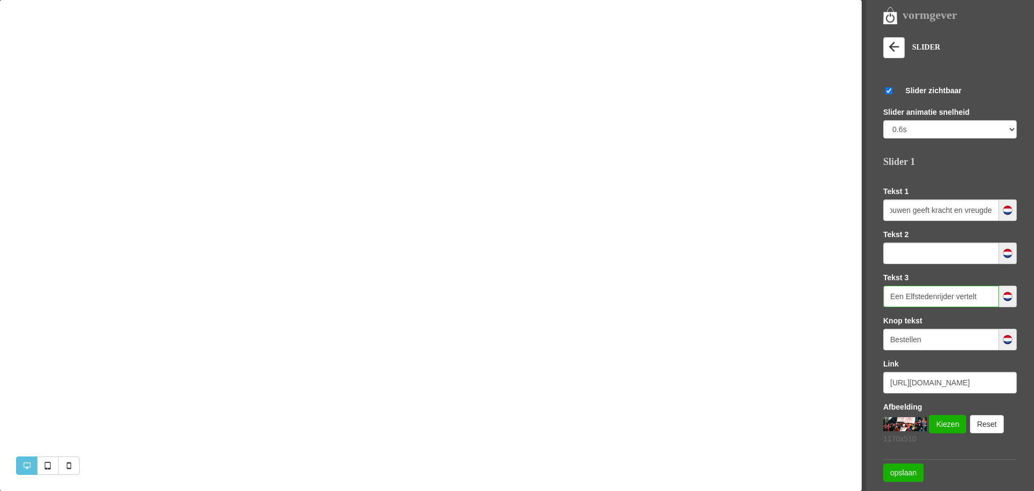
scroll to position [0, 0]
click at [986, 296] on input "Een Elfstedenrijder vertelt" at bounding box center [941, 296] width 116 height 22
type input "E"
type input "Vanaf 15 november verkrijgbaar"
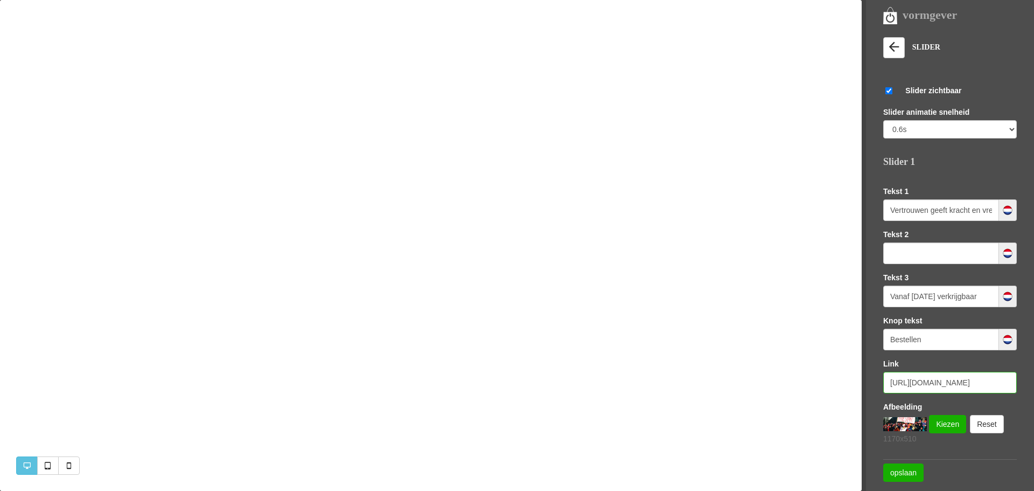
scroll to position [0, 0]
click at [949, 386] on input "[URL][DOMAIN_NAME]" at bounding box center [950, 383] width 134 height 22
paste input "https://webwinkel.retrovision.nl/product/2115146/vertrouwen-geeft-kracht-en-vre…"
type input "https://webwinkel.retrovision.nl/product/2115146/vertrouwen-geeft-kracht-en-vre…"
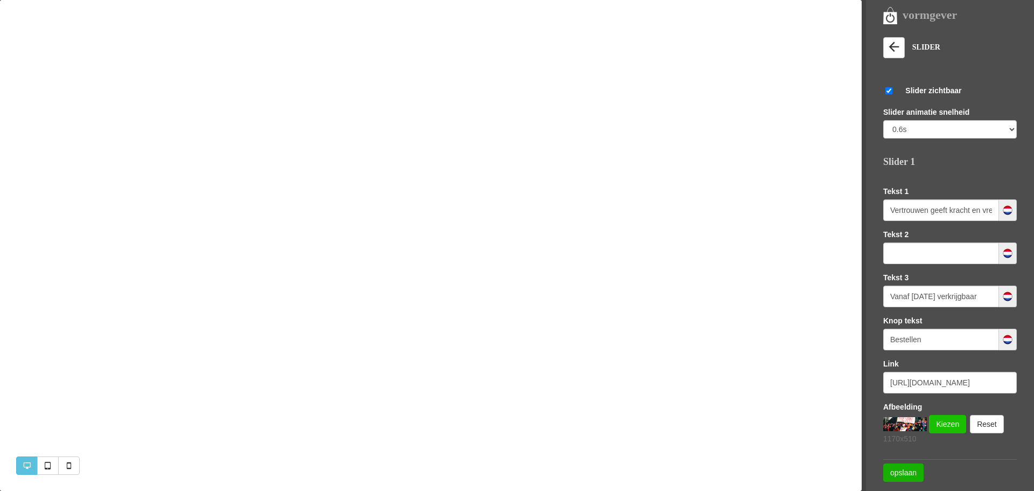
scroll to position [0, 0]
click at [956, 421] on link "Kiezen" at bounding box center [947, 424] width 37 height 18
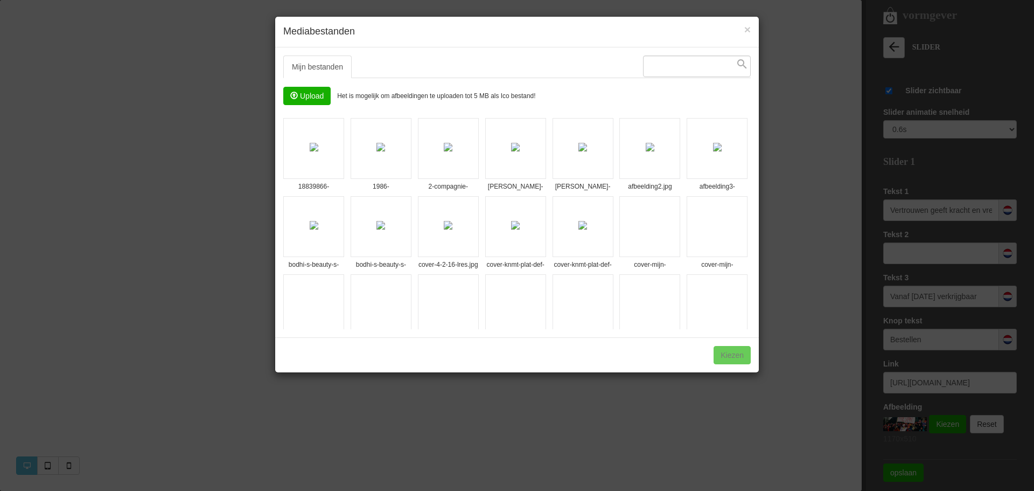
click at [546, 216] on li "cover-knmt-plat-def-webwinkel-1.jpg" at bounding box center [515, 226] width 61 height 61
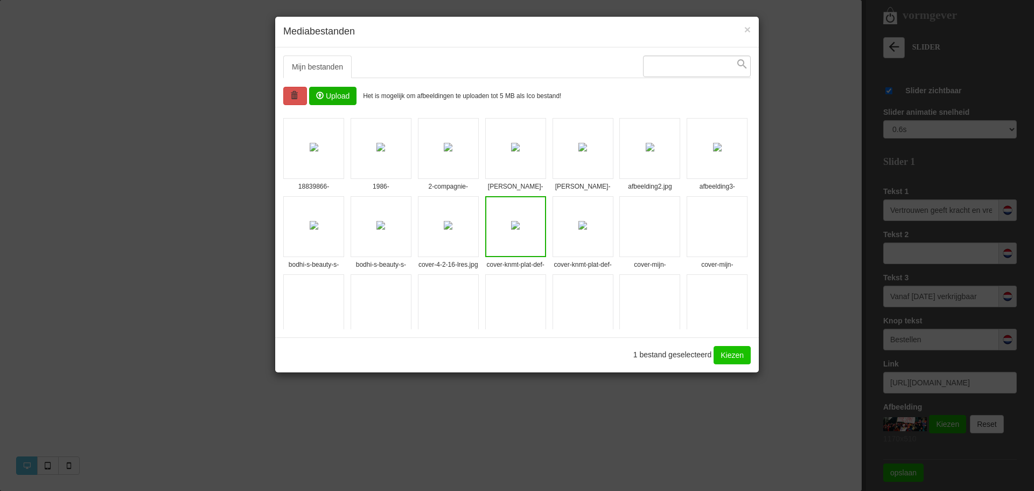
click at [724, 352] on link "Kiezen" at bounding box center [732, 355] width 37 height 18
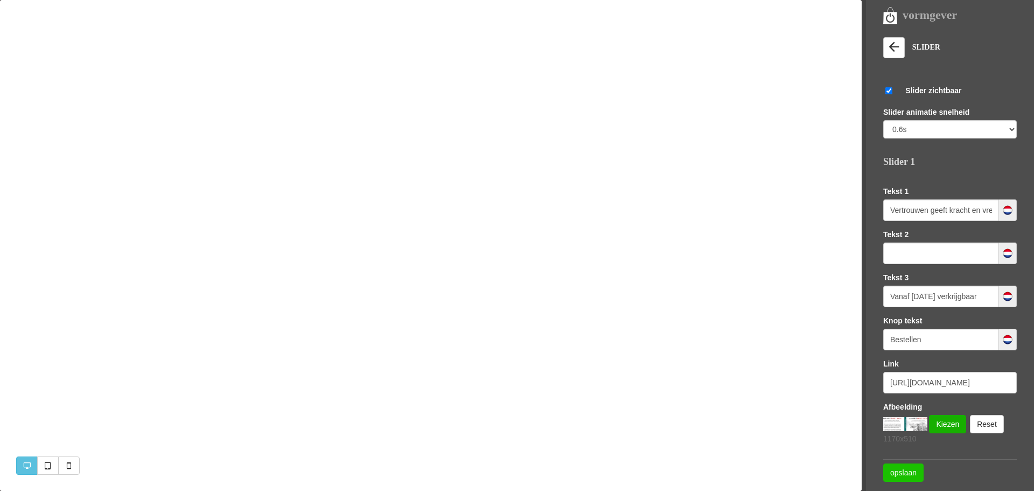
click at [895, 470] on link "opslaan" at bounding box center [903, 472] width 40 height 18
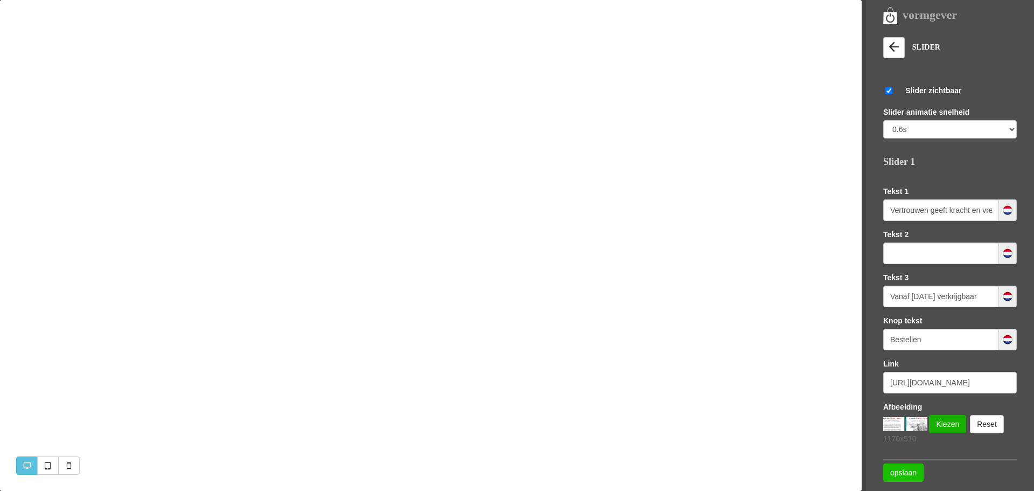
click at [913, 468] on link "opslaan" at bounding box center [903, 472] width 40 height 18
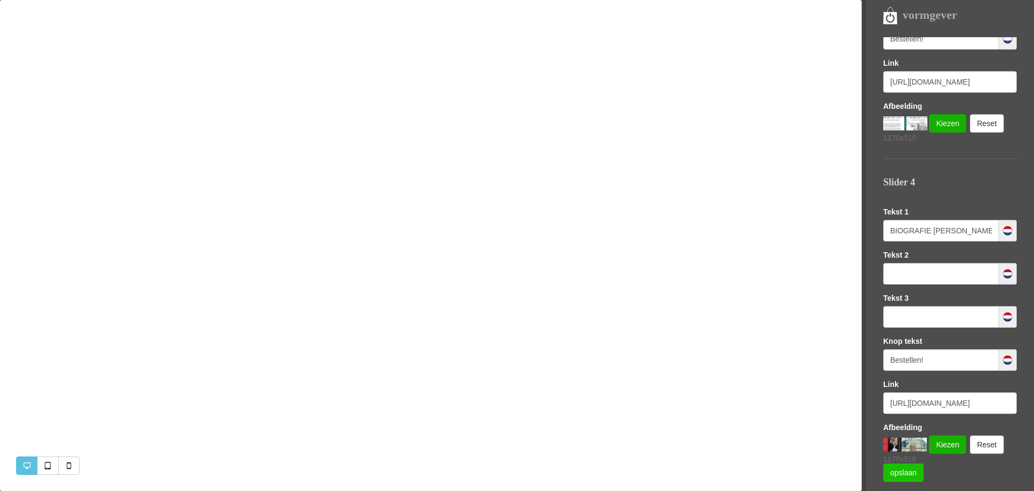
scroll to position [951, 0]
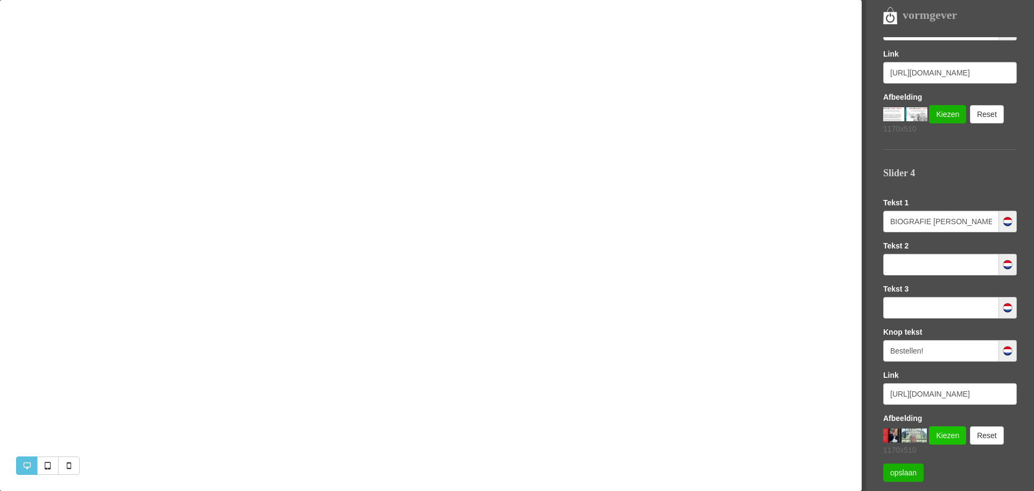
click at [944, 430] on link "Kiezen" at bounding box center [947, 435] width 37 height 18
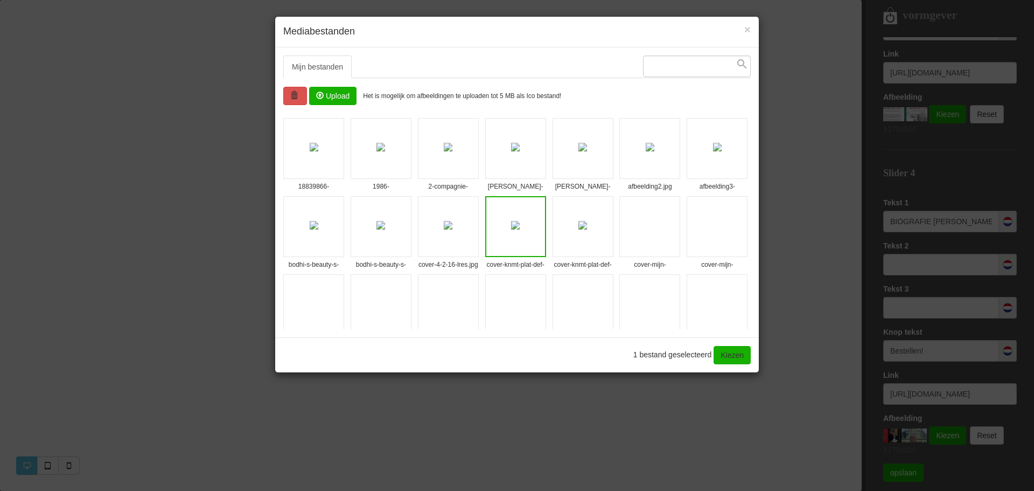
click at [515, 148] on img at bounding box center [515, 147] width 9 height 9
click at [740, 351] on link "Kiezen" at bounding box center [732, 355] width 37 height 18
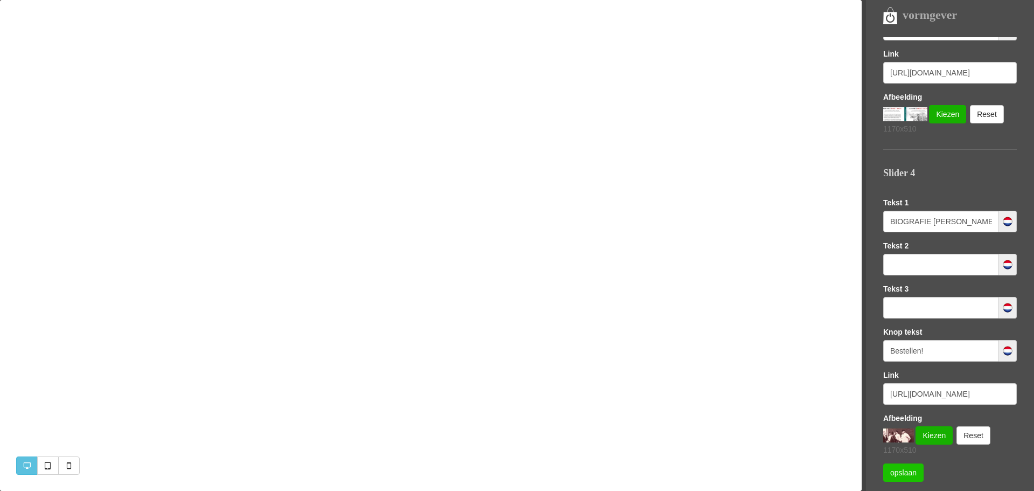
click at [901, 468] on link "opslaan" at bounding box center [903, 472] width 40 height 18
click at [967, 435] on link "Reset" at bounding box center [974, 435] width 34 height 18
click at [939, 437] on link "Kiezen" at bounding box center [936, 435] width 37 height 18
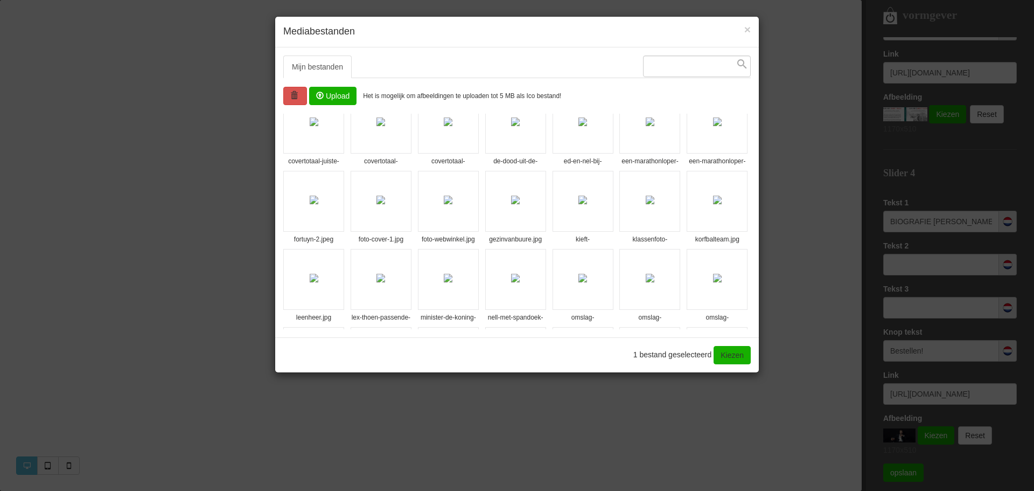
scroll to position [0, 0]
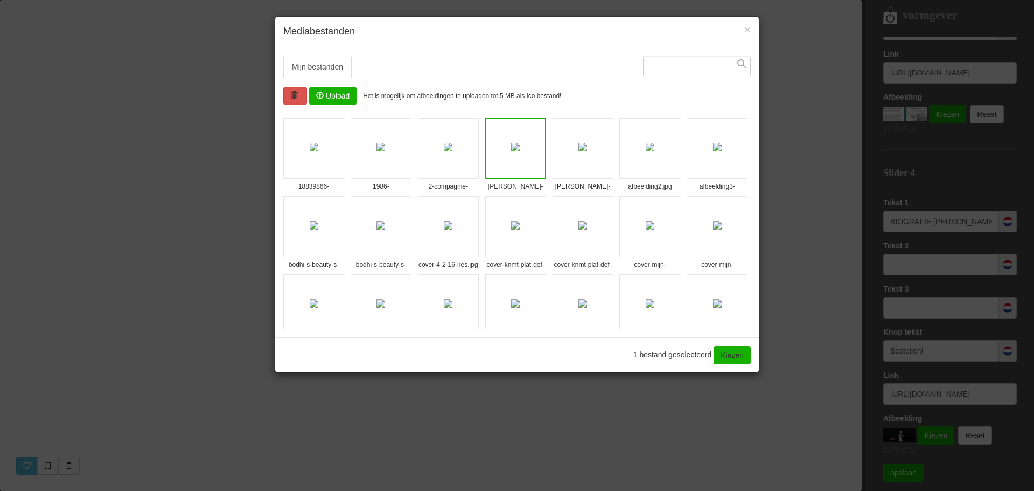
click at [687, 351] on span "1 bestand geselecteerd" at bounding box center [672, 354] width 79 height 9
click at [742, 354] on link "Kiezen" at bounding box center [732, 355] width 37 height 18
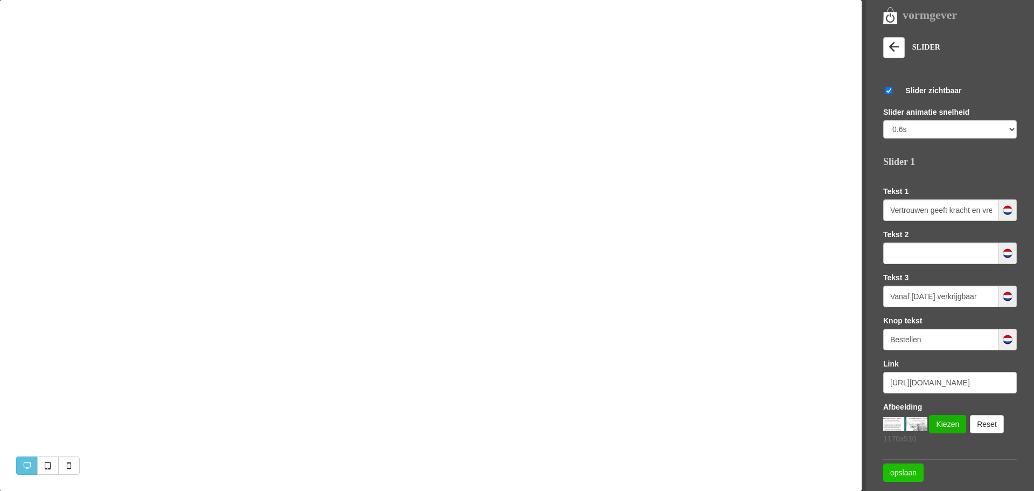
click at [914, 468] on link "opslaan" at bounding box center [903, 472] width 40 height 18
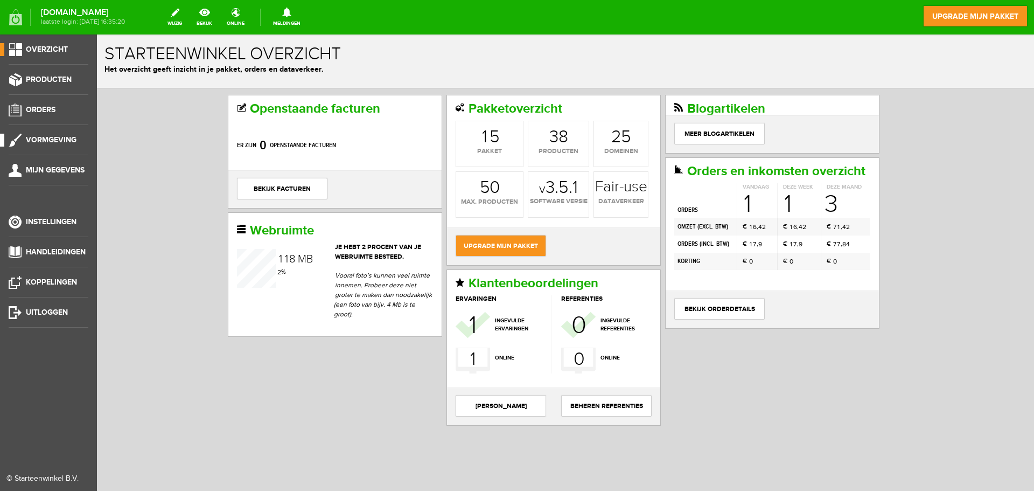
click at [47, 135] on link "Vormgeving" at bounding box center [44, 140] width 88 height 13
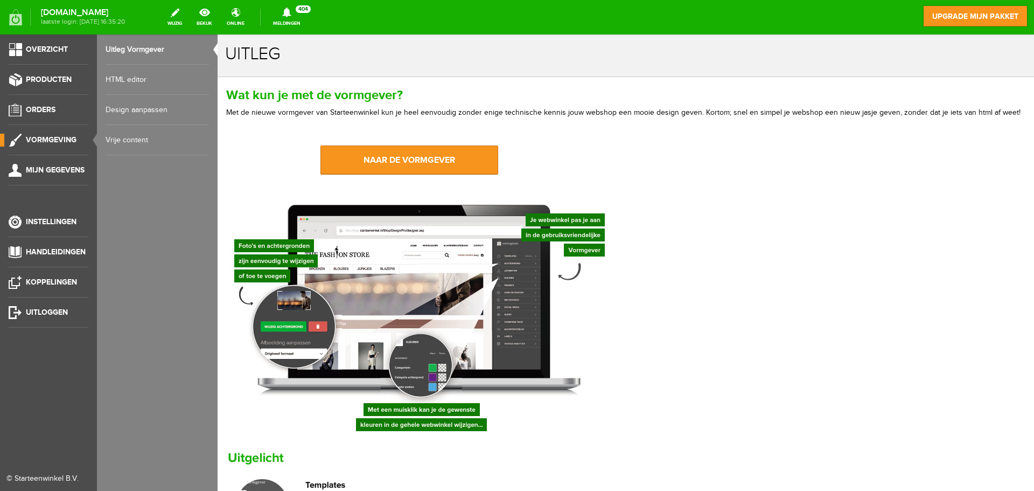
click at [145, 113] on link "Design aanpassen" at bounding box center [157, 110] width 103 height 30
click at [51, 311] on span "Uitloggen" at bounding box center [47, 312] width 42 height 9
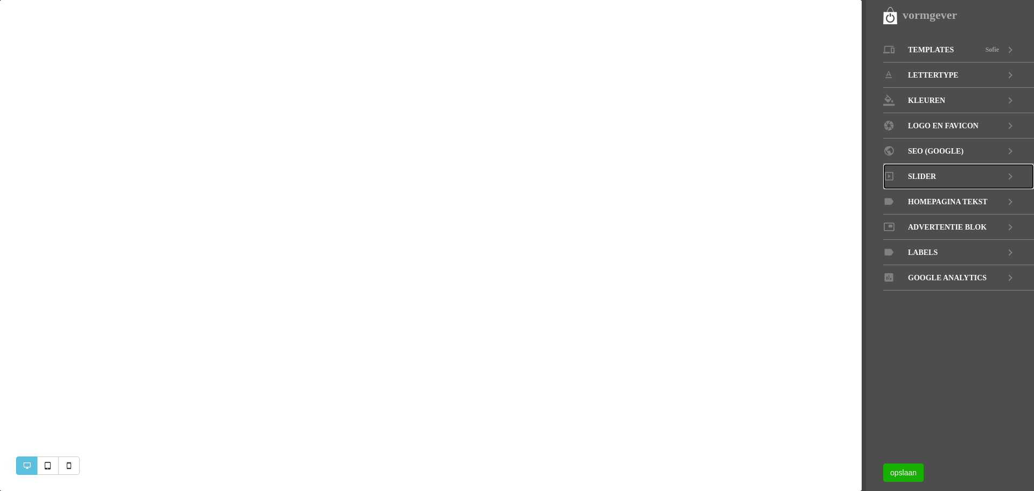
click at [1010, 172] on icon at bounding box center [1010, 176] width 13 height 25
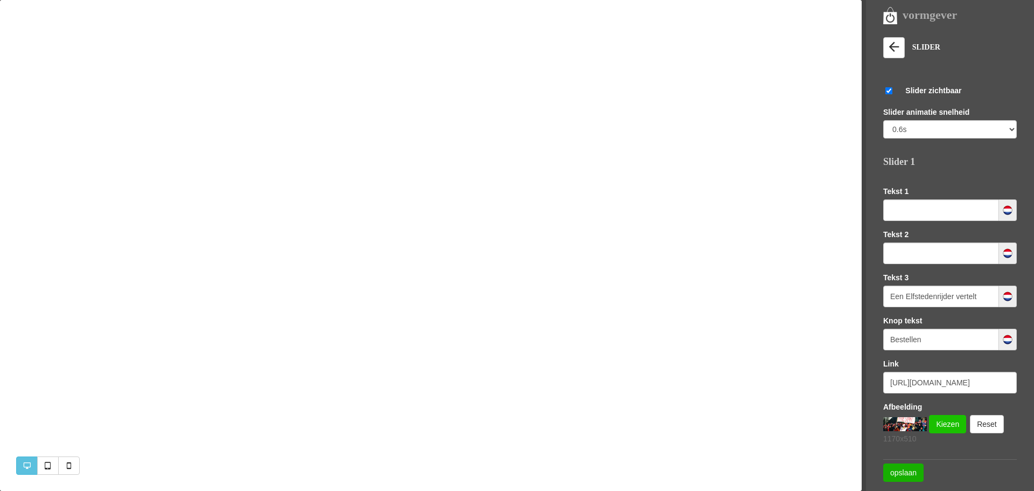
click at [943, 424] on link "Kiezen" at bounding box center [947, 424] width 37 height 18
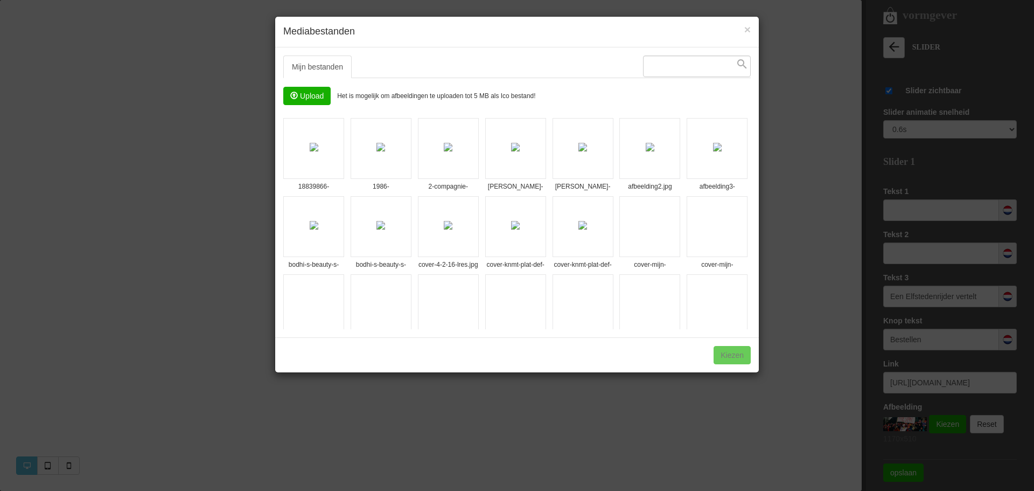
click at [578, 151] on img at bounding box center [582, 147] width 9 height 9
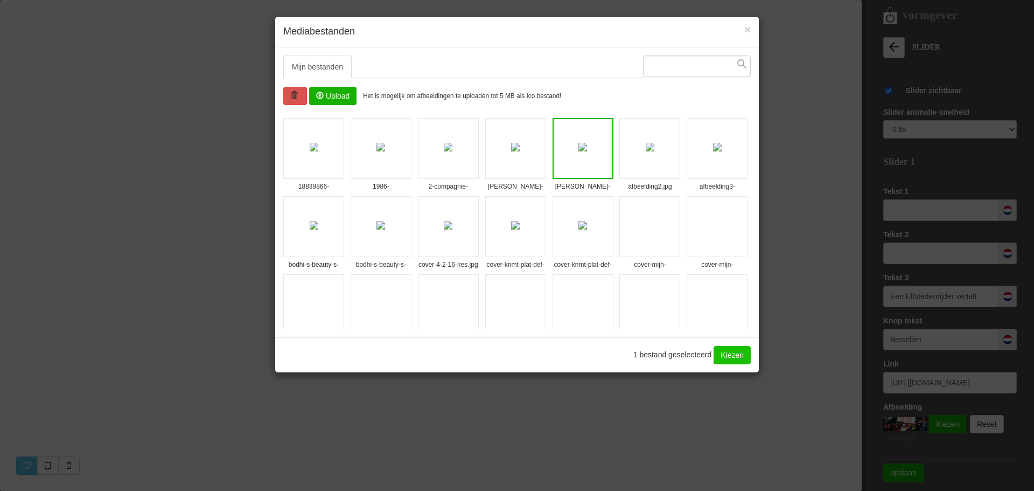
click at [727, 349] on link "Kiezen" at bounding box center [732, 355] width 37 height 18
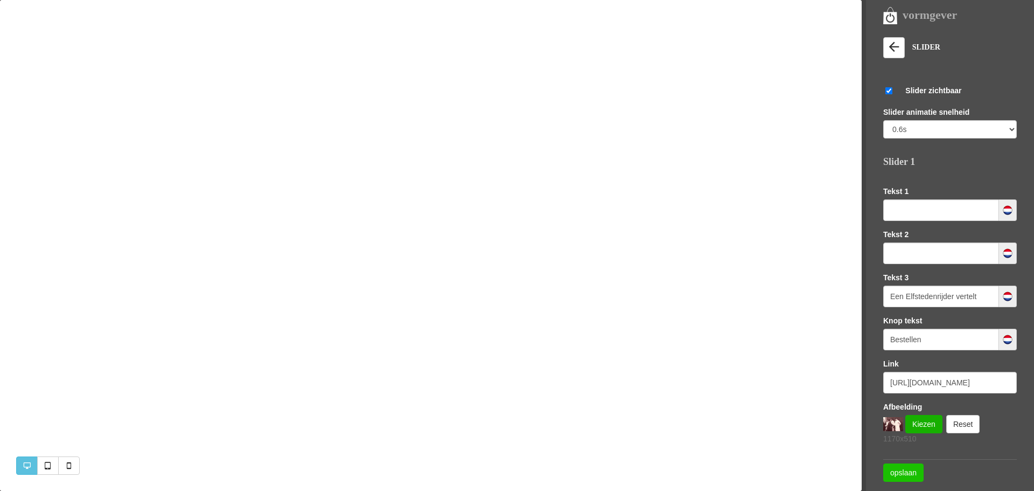
click at [902, 472] on link "opslaan" at bounding box center [903, 472] width 40 height 18
click at [887, 88] on input "checkbox" at bounding box center [888, 90] width 11 height 7
checkbox input "true"
click at [942, 203] on input "text" at bounding box center [941, 210] width 116 height 22
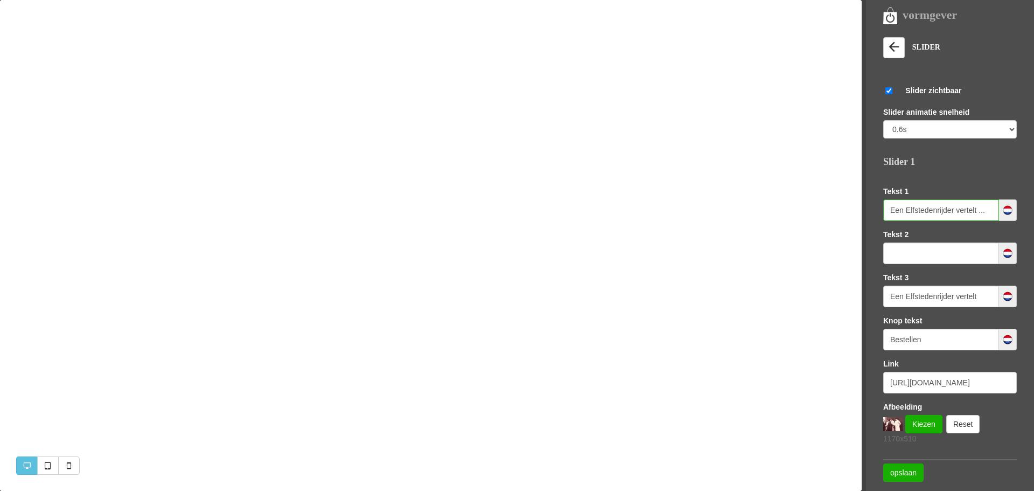
scroll to position [0, 1]
type input "Een Elfstedenrijder vertelt ..."
click at [904, 469] on link "opslaan" at bounding box center [903, 472] width 40 height 18
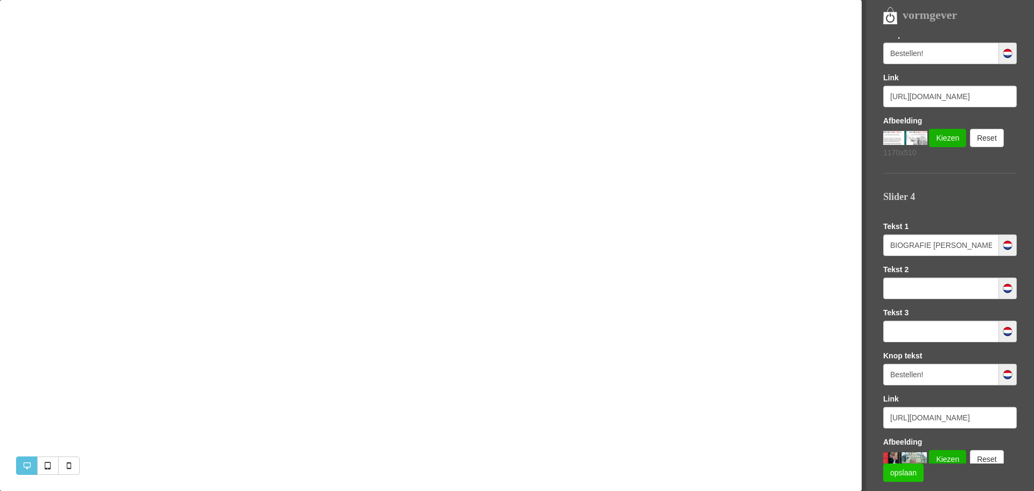
scroll to position [951, 0]
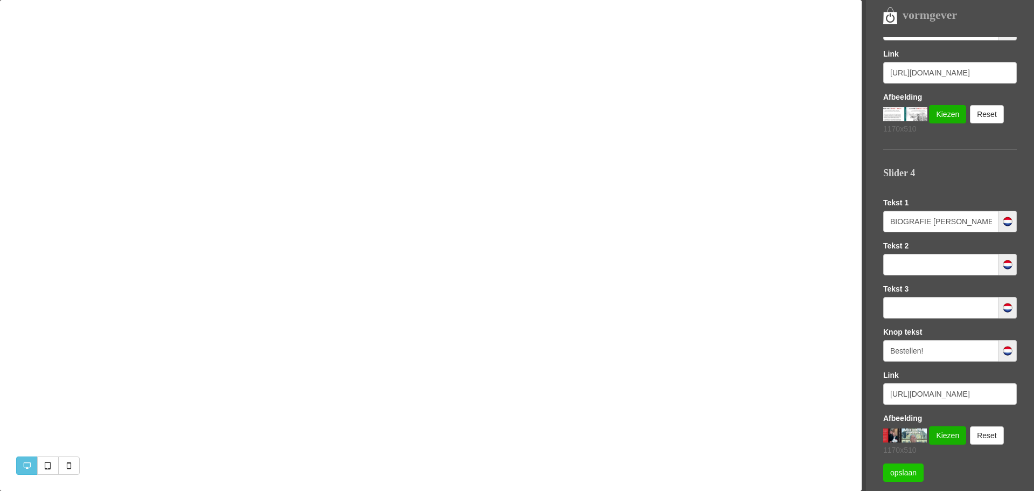
click at [909, 470] on link "opslaan" at bounding box center [903, 472] width 40 height 18
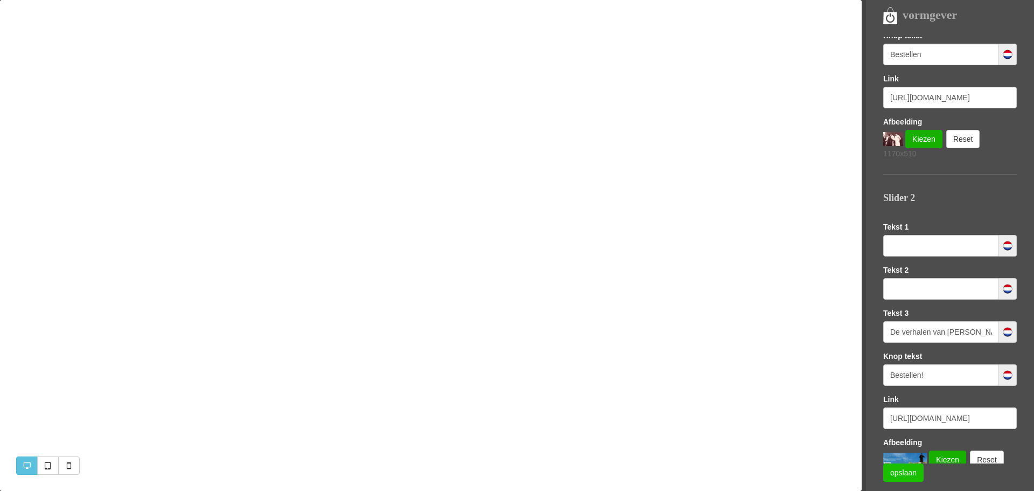
scroll to position [0, 0]
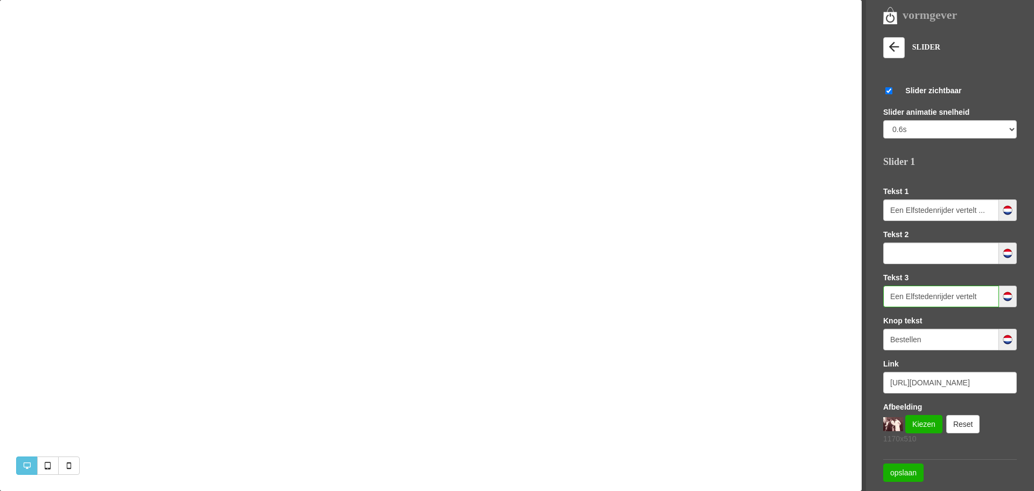
drag, startPoint x: 984, startPoint y: 301, endPoint x: 862, endPoint y: 298, distance: 122.3
click at [862, 298] on nav "vormgever Templates Sofie LETTERTYPE KLEUREN LOGO EN [GEOGRAPHIC_DATA] SEO (GOO…" at bounding box center [948, 245] width 172 height 491
click at [905, 472] on link "opslaan" at bounding box center [903, 472] width 40 height 18
type input "."
click at [935, 338] on input "Bestellen" at bounding box center [941, 340] width 116 height 22
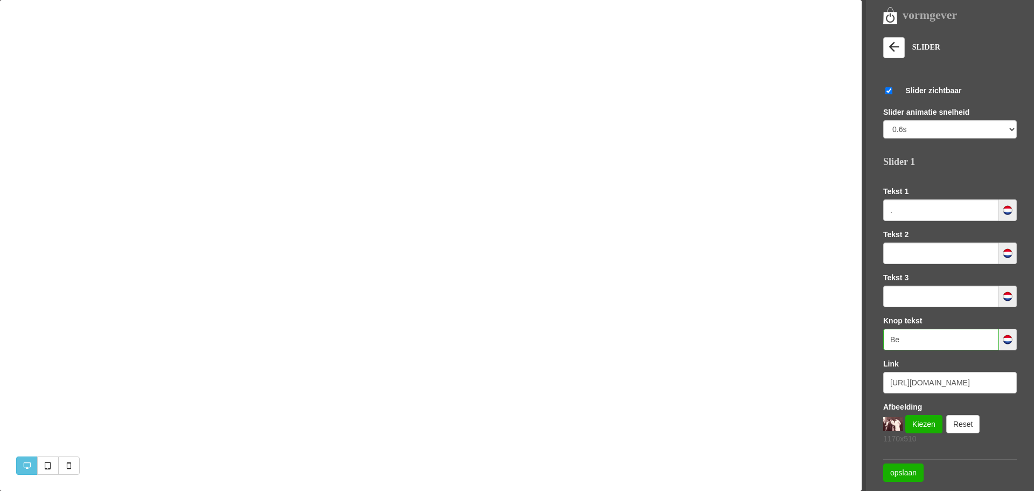
type input "B"
click at [894, 477] on link "opslaan" at bounding box center [903, 472] width 40 height 18
click at [922, 208] on input "." at bounding box center [941, 210] width 116 height 22
click at [899, 469] on link "opslaan" at bounding box center [903, 472] width 40 height 18
click at [928, 422] on link "Kiezen" at bounding box center [923, 424] width 37 height 18
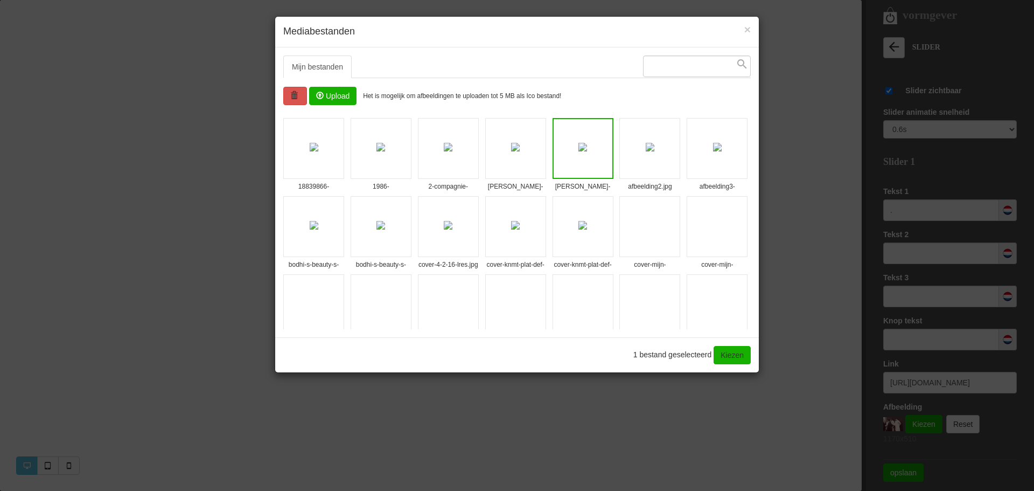
click at [520, 221] on img at bounding box center [515, 225] width 9 height 9
click at [729, 354] on link "Kiezen" at bounding box center [732, 355] width 37 height 18
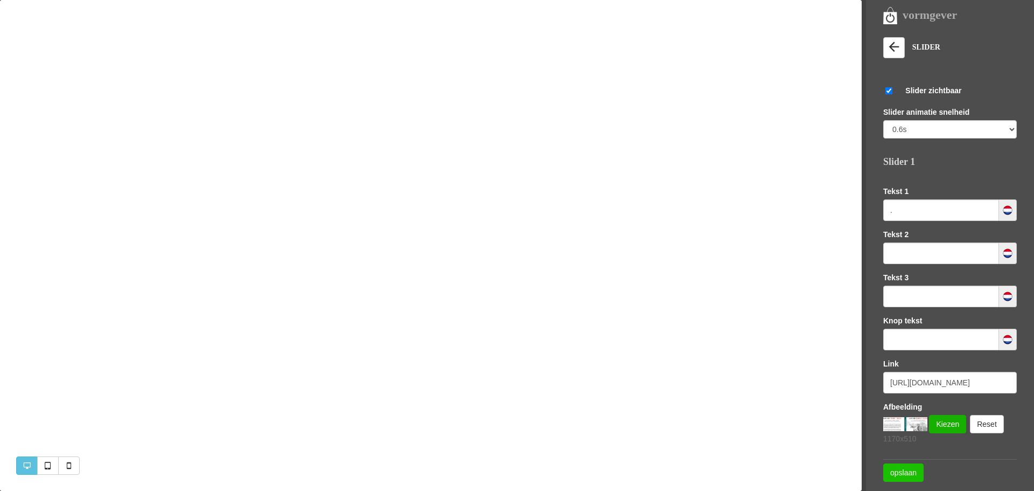
click at [896, 465] on link "opslaan" at bounding box center [903, 472] width 40 height 18
click at [888, 48] on icon at bounding box center [894, 46] width 15 height 15
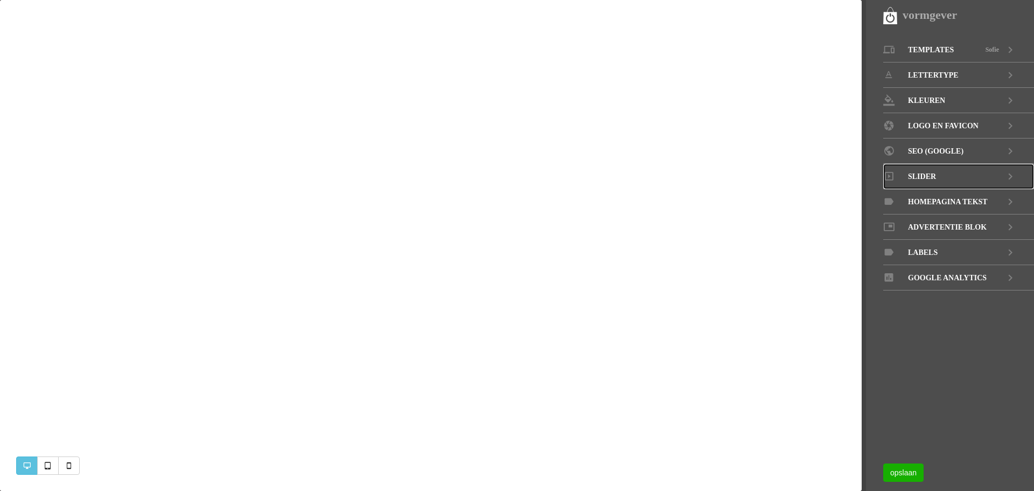
click at [1007, 176] on icon at bounding box center [1010, 176] width 13 height 25
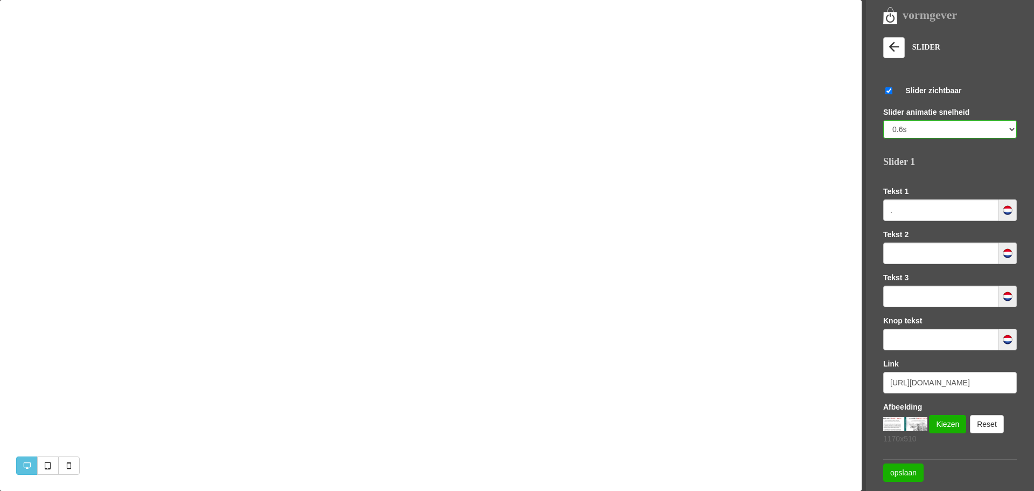
click at [1006, 128] on select "0.6s 1s 3s 5s" at bounding box center [950, 129] width 134 height 18
select select "1000"
click at [883, 120] on select "0.6s 1s 3s 5s" at bounding box center [950, 129] width 134 height 18
click at [897, 467] on link "opslaan" at bounding box center [903, 472] width 40 height 18
